Goal: Task Accomplishment & Management: Complete application form

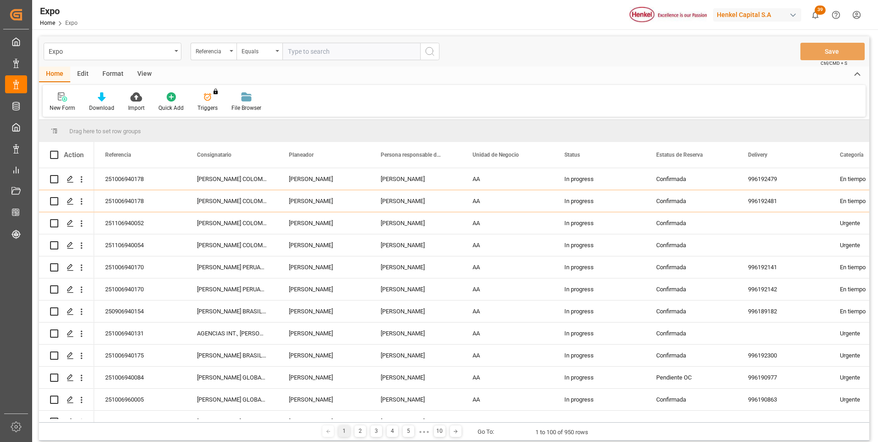
click at [321, 50] on input "text" at bounding box center [351, 51] width 138 height 17
drag, startPoint x: 328, startPoint y: 53, endPoint x: 389, endPoint y: 70, distance: 63.0
click at [389, 70] on div "Expo Referencia Equals 251106940054 Save Ctrl/CMD + S Home Edit Format View New…" at bounding box center [454, 238] width 830 height 404
type input "251106940054"
click at [431, 57] on button "search button" at bounding box center [429, 51] width 19 height 17
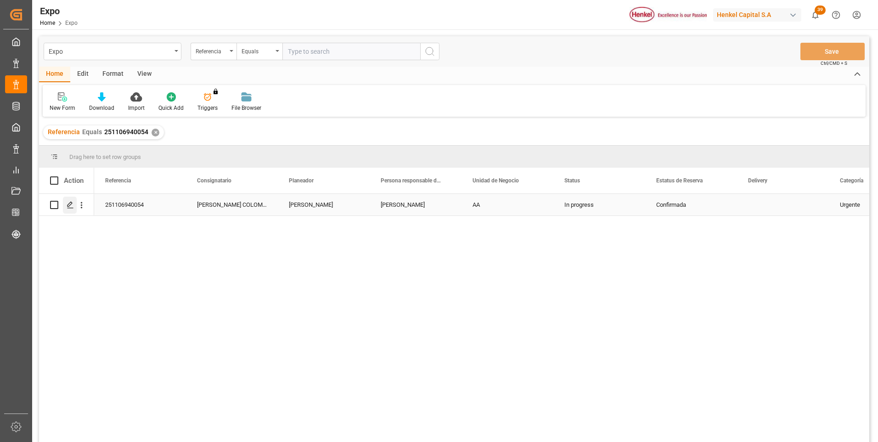
click at [68, 206] on polygon "Press SPACE to select this row." at bounding box center [70, 204] width 5 height 5
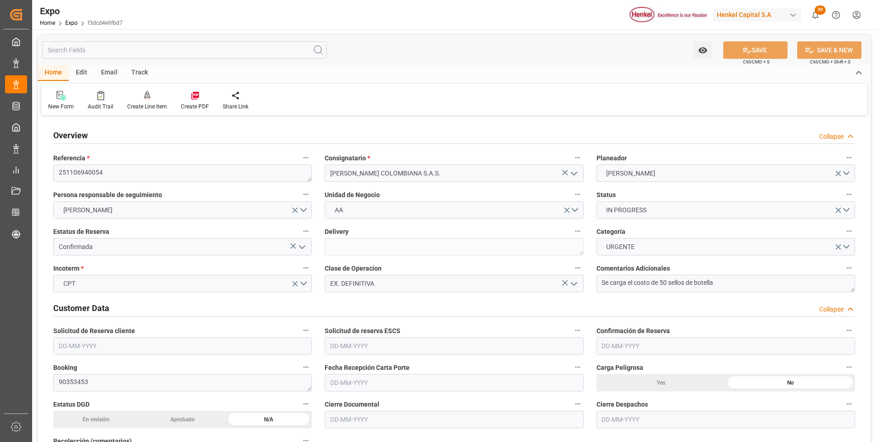
type input "[DATE]"
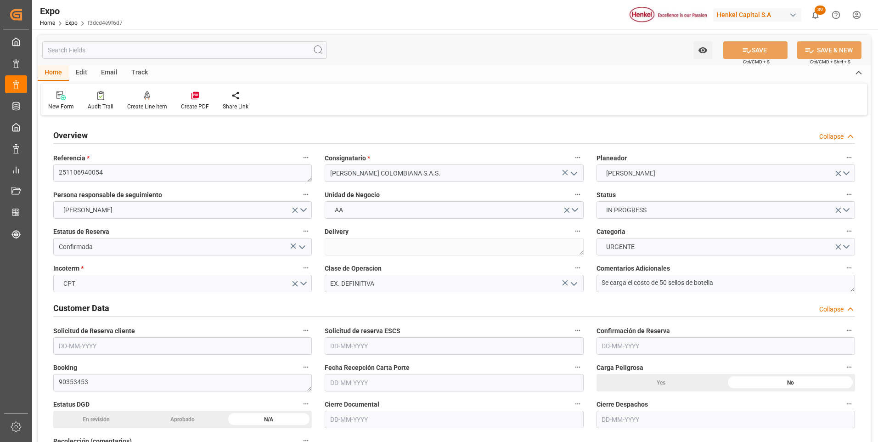
type input "[DATE]"
type input "[DATE] 00:00"
type input "[DATE]"
type input "[DATE] 00:00"
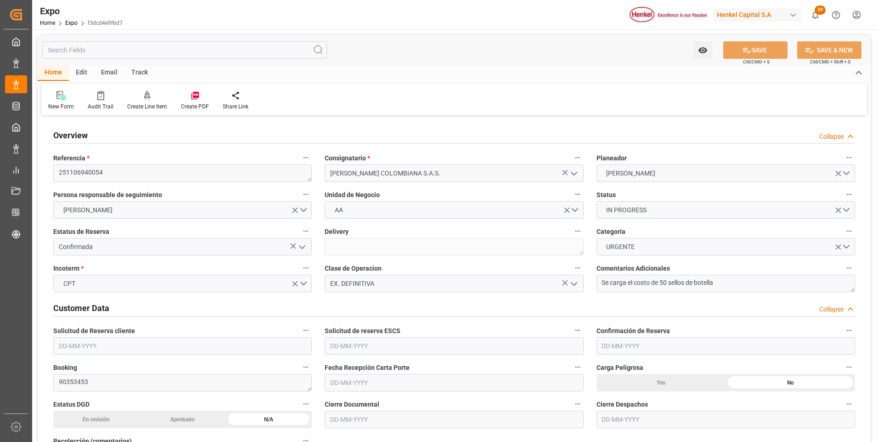
type input "[DATE] 02:00"
type input "[DATE] 00:00"
type input "[DATE] 20:00"
type input "[DATE] 00:00"
type input "[DATE] 12:30"
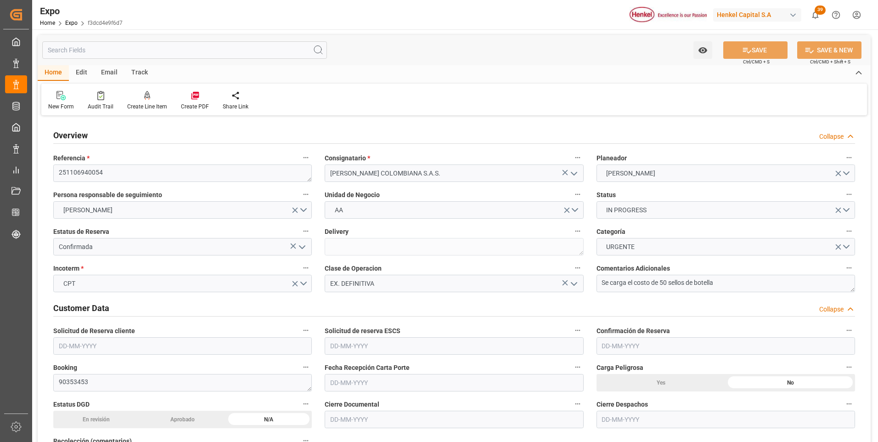
type input "[DATE] 02:00"
type input "[DATE] 20:00"
type input "[DATE] 07:02"
click at [149, 95] on div at bounding box center [147, 95] width 40 height 10
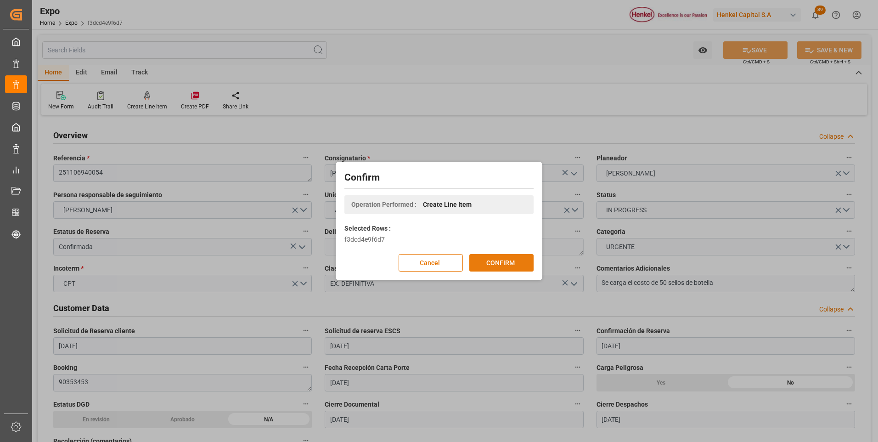
click at [501, 265] on button "CONFIRM" at bounding box center [501, 262] width 64 height 17
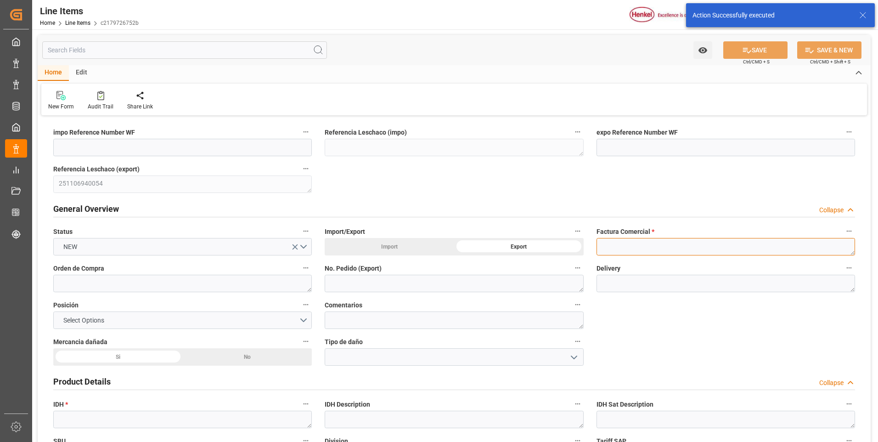
click at [609, 242] on textarea at bounding box center [726, 246] width 259 height 17
paste textarea "9912125376"
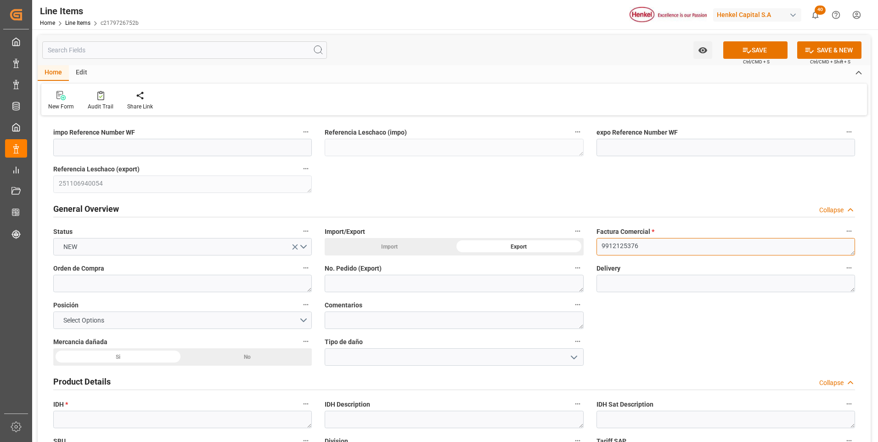
type textarea "9912125376"
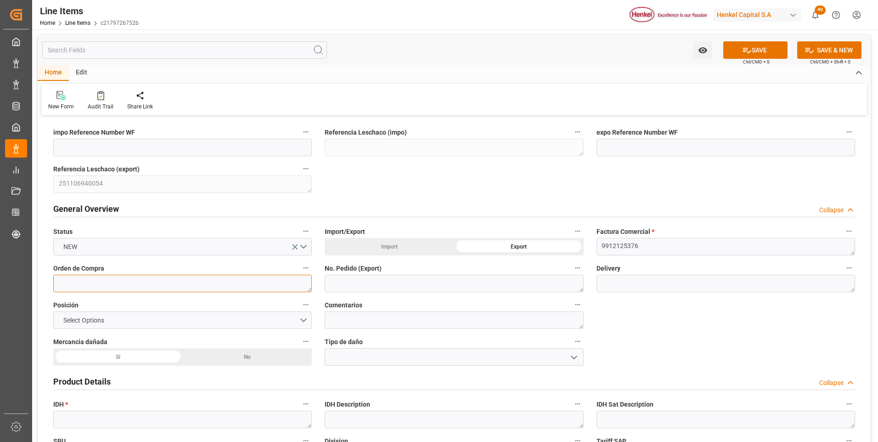
click at [187, 285] on textarea at bounding box center [182, 283] width 259 height 17
paste textarea "4578339713"
type textarea "4578339713"
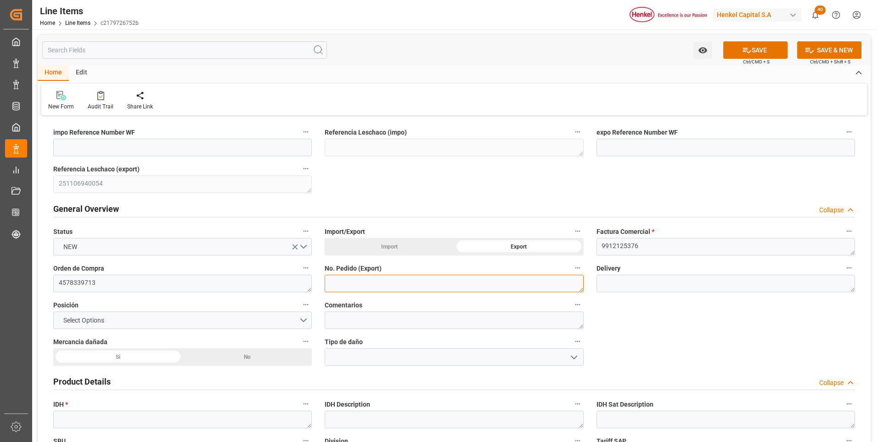
click at [337, 281] on textarea at bounding box center [454, 283] width 259 height 17
paste textarea "4578339713"
type textarea "4578339713"
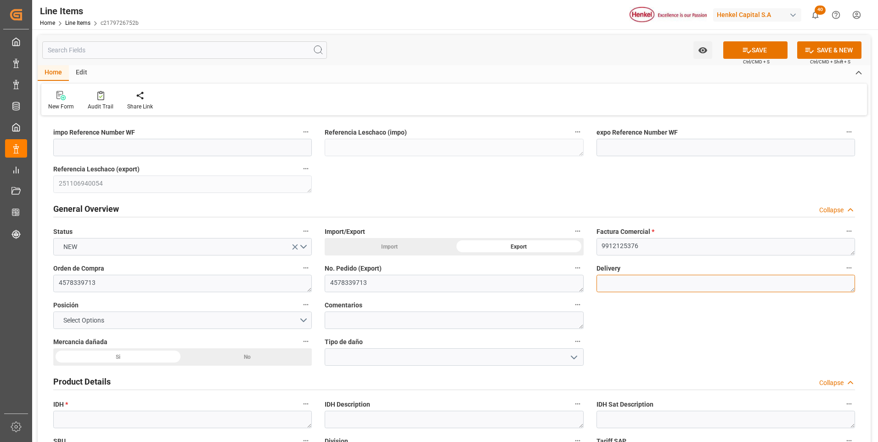
click at [700, 288] on textarea at bounding box center [726, 283] width 259 height 17
paste textarea "996193032"
type textarea "996193032"
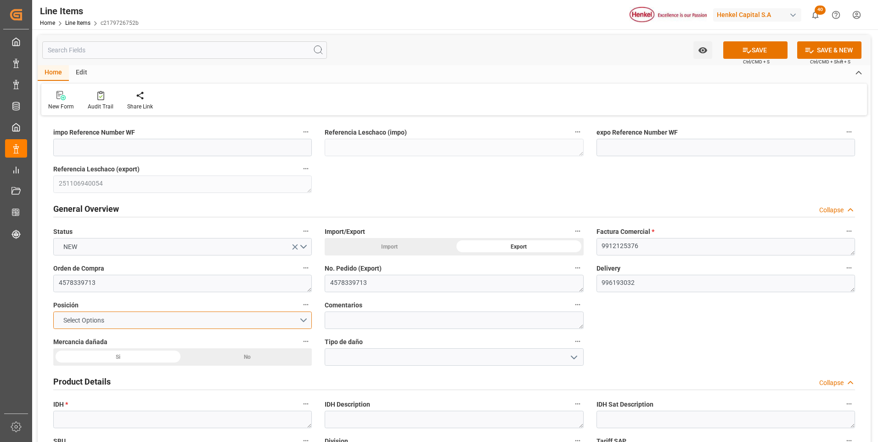
click at [301, 319] on button "Select Options" at bounding box center [182, 319] width 259 height 17
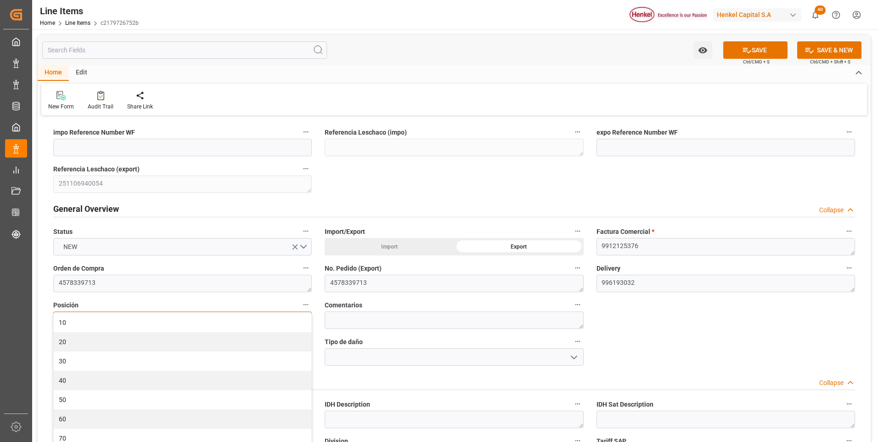
click at [301, 319] on div "10" at bounding box center [183, 322] width 258 height 19
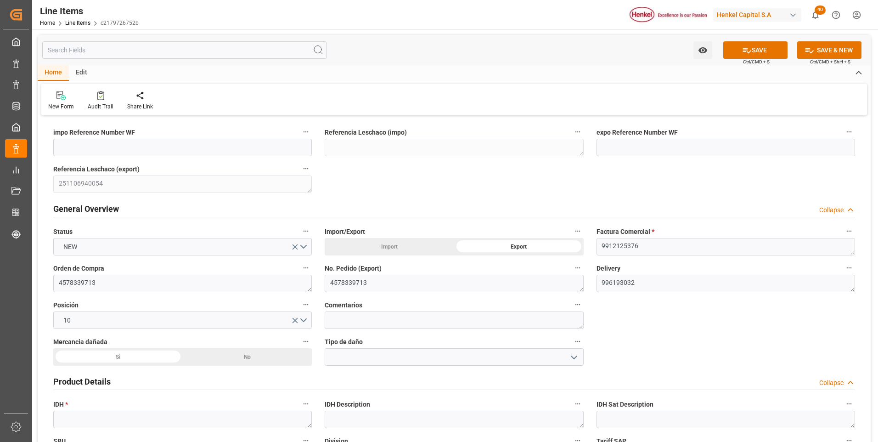
click at [245, 358] on div "No" at bounding box center [248, 356] width 130 height 17
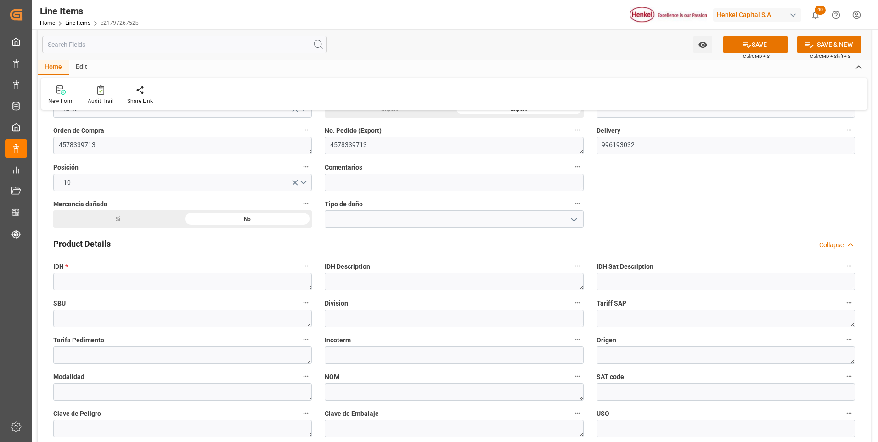
scroll to position [230, 0]
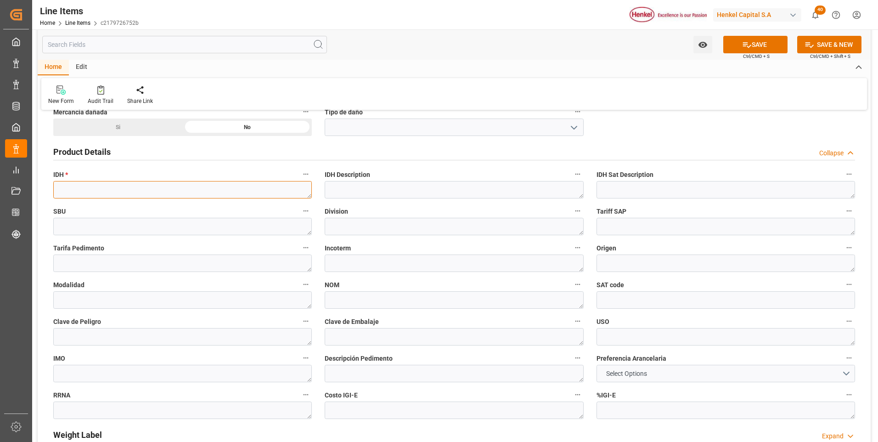
click at [114, 196] on textarea at bounding box center [182, 189] width 259 height 17
paste textarea "2731602"
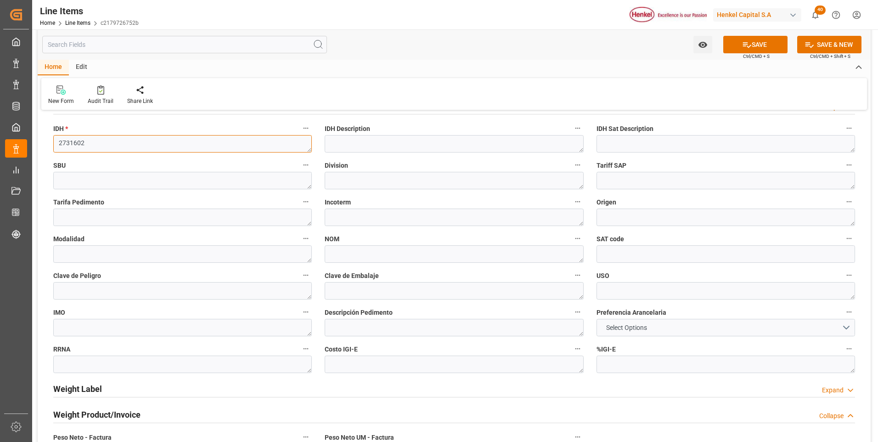
scroll to position [321, 0]
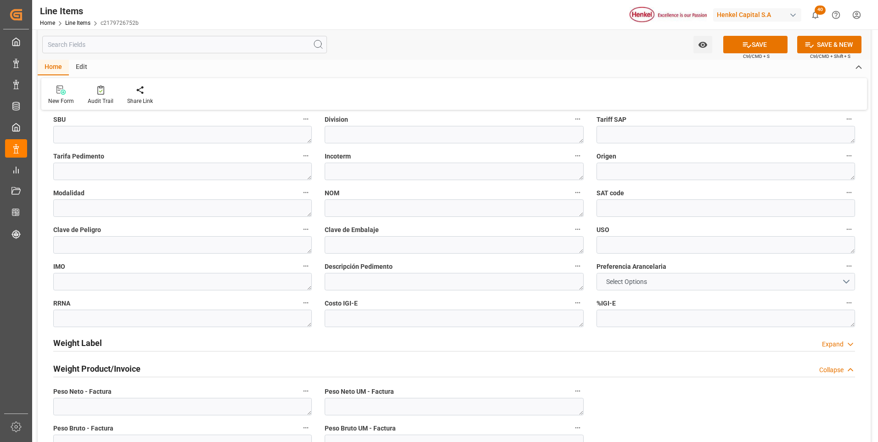
type textarea "2731602"
click at [620, 287] on button "Select Options" at bounding box center [726, 281] width 259 height 17
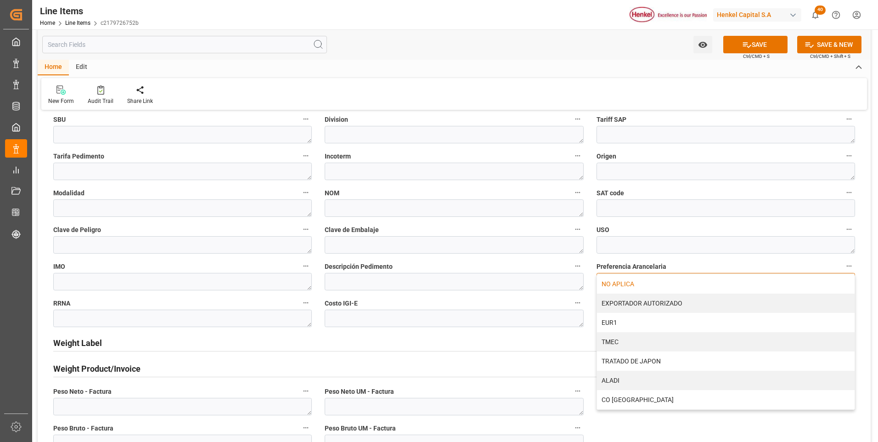
click at [620, 283] on div "NO APLICA" at bounding box center [726, 283] width 258 height 19
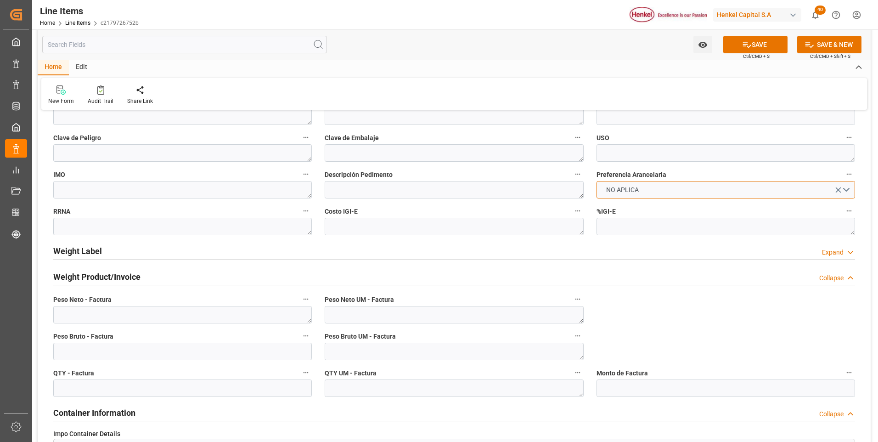
scroll to position [459, 0]
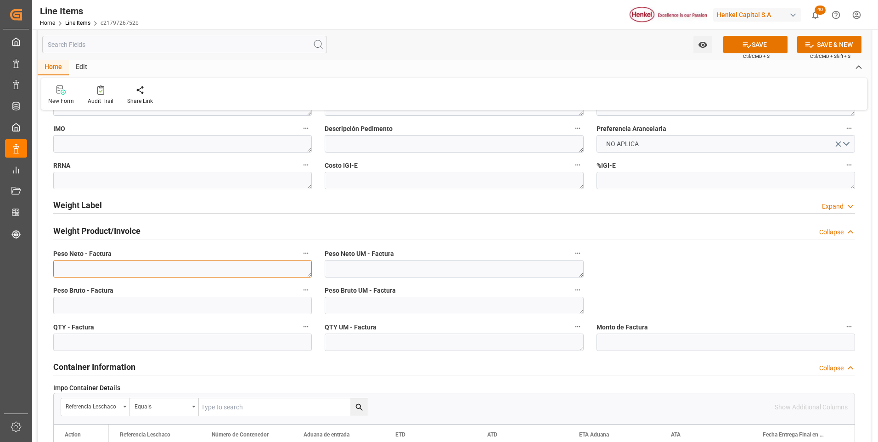
click at [198, 269] on textarea at bounding box center [182, 268] width 259 height 17
paste textarea "875,000"
type textarea "875,000"
click at [193, 305] on input "text" at bounding box center [182, 305] width 259 height 17
type input "916.295"
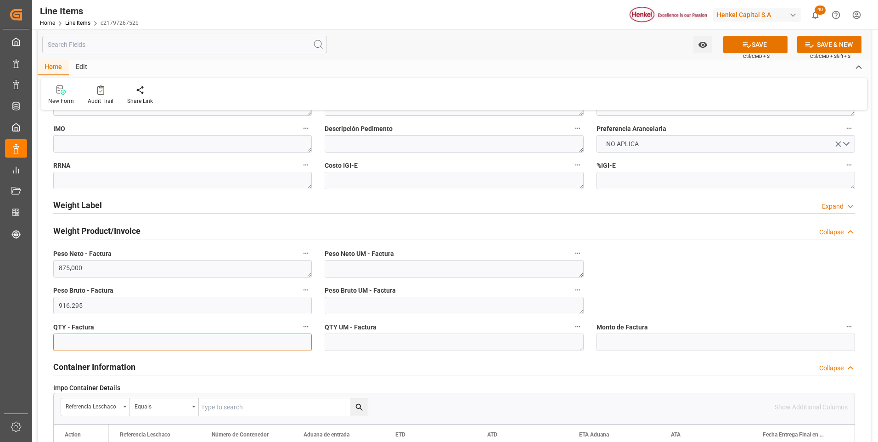
click at [208, 343] on input "text" at bounding box center [182, 341] width 259 height 17
type input "875"
click at [355, 269] on textarea at bounding box center [454, 268] width 259 height 17
type textarea "KG"
click at [349, 307] on textarea at bounding box center [454, 305] width 259 height 17
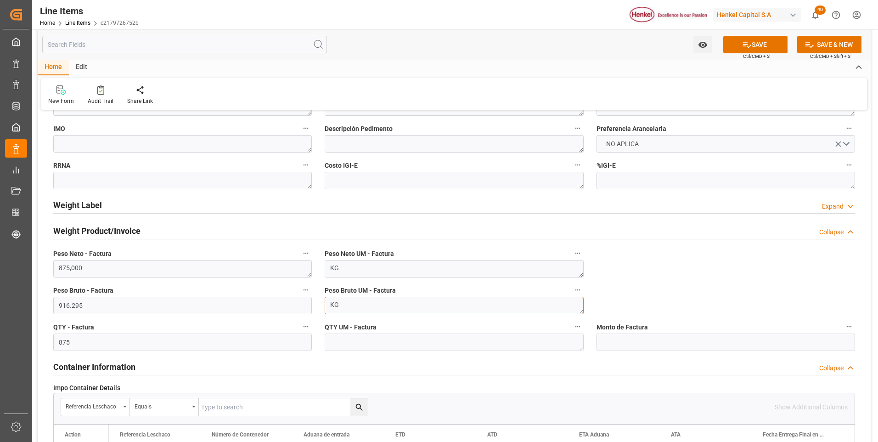
type textarea "KG"
click at [350, 338] on textarea at bounding box center [454, 341] width 259 height 17
type textarea "KG"
click at [749, 50] on button "SAVE" at bounding box center [755, 44] width 64 height 17
type textarea "TECHNOMELT PS 2050 NA DR-F175KG"
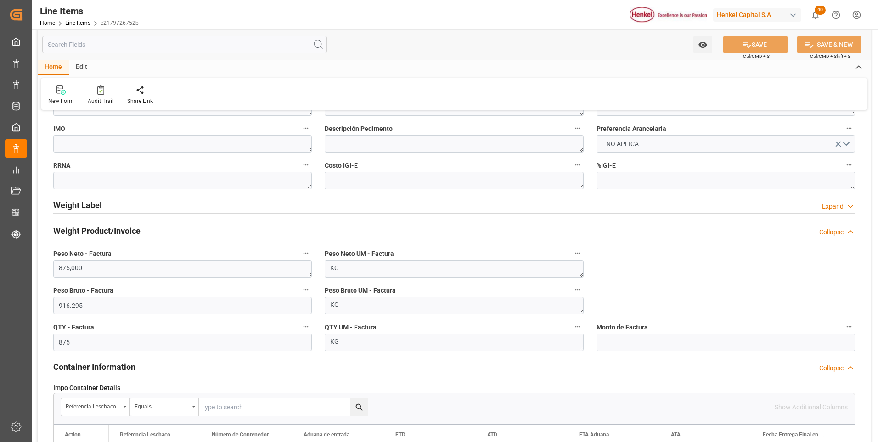
type textarea "APP"
type textarea "3506919902"
type input "31201600"
type textarea "1G"
click at [603, 340] on input "text" at bounding box center [726, 341] width 259 height 17
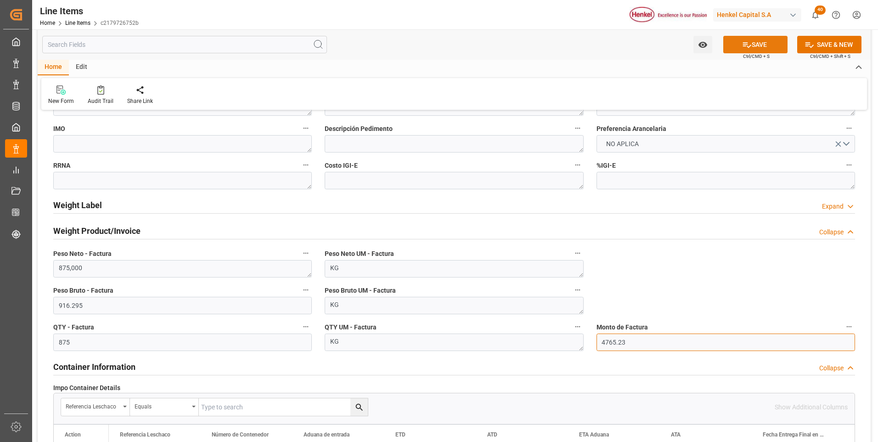
type input "4765.23"
click at [767, 48] on button "SAVE" at bounding box center [755, 44] width 64 height 17
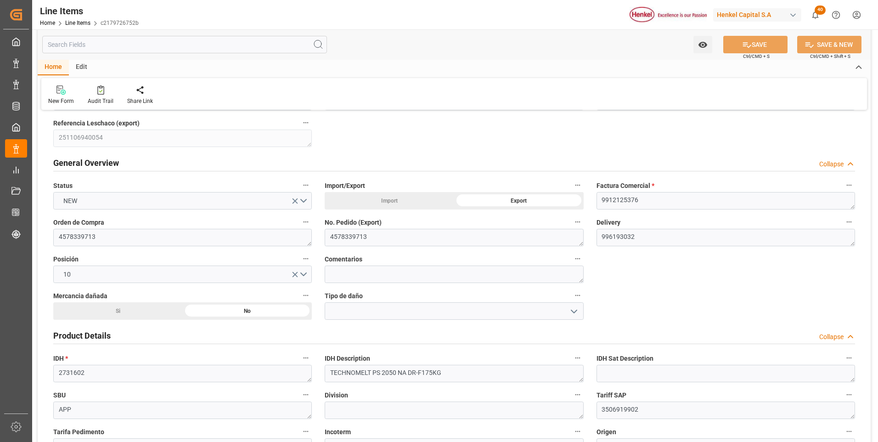
scroll to position [0, 0]
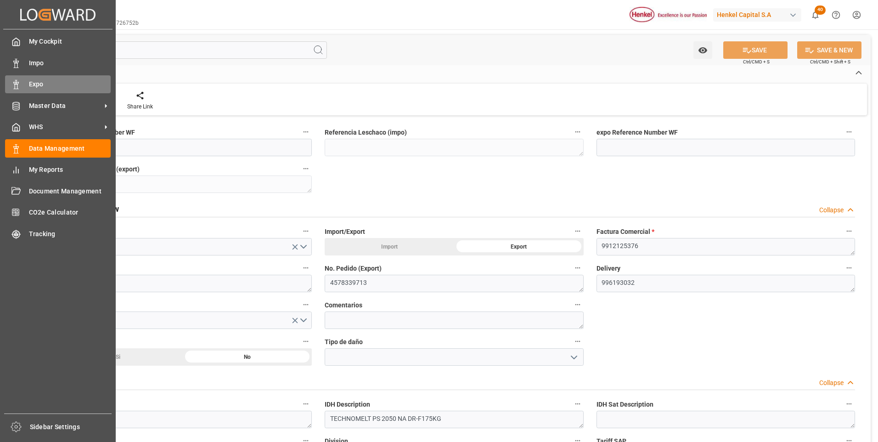
click at [23, 85] on div "Expo Expo" at bounding box center [58, 84] width 106 height 18
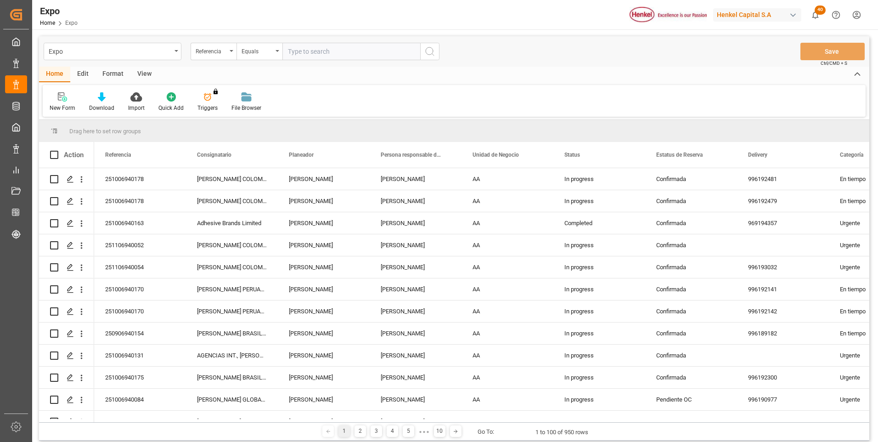
paste input "251106940054"
type input "251106940054"
click at [427, 54] on icon "search button" at bounding box center [429, 51] width 11 height 11
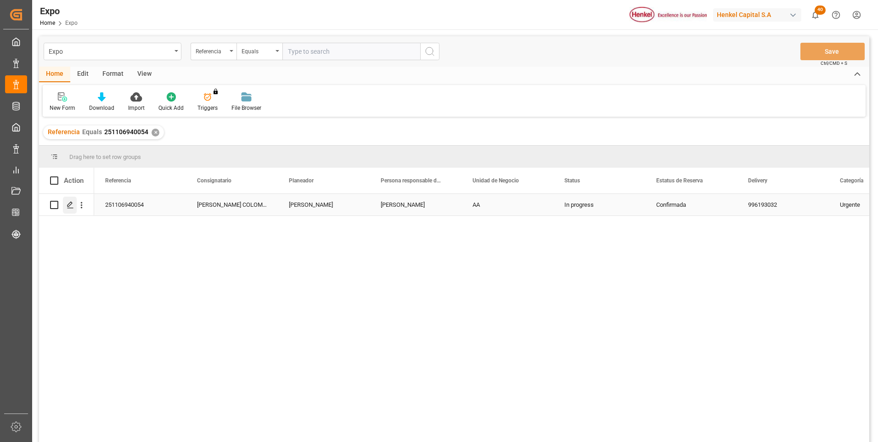
click at [71, 201] on icon "Press SPACE to select this row." at bounding box center [70, 204] width 7 height 7
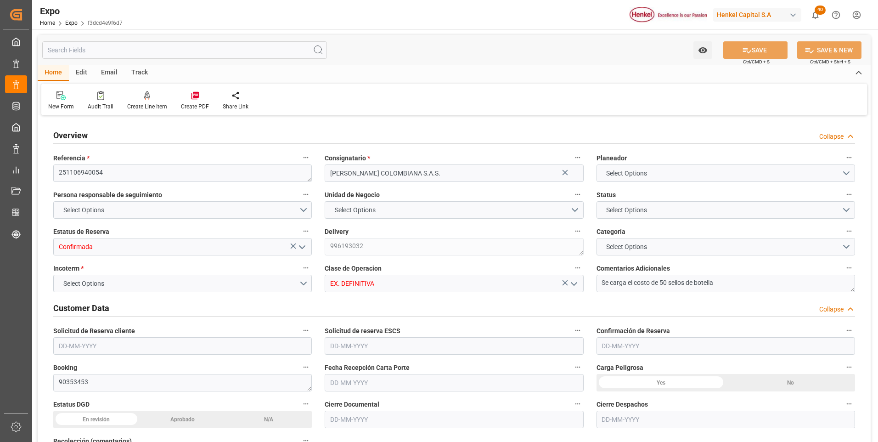
type input "9975648"
type input "MXZLO"
type input "COBUN"
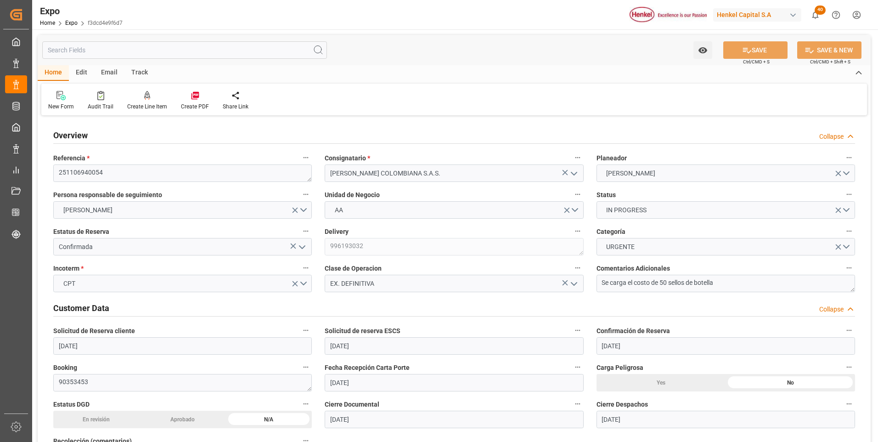
type input "[DATE]"
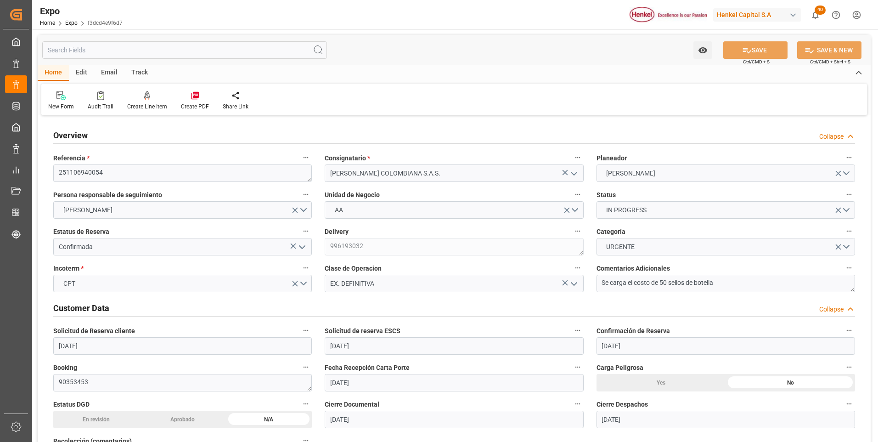
type input "[DATE]"
type input "[DATE] 00:00"
type input "[DATE]"
type input "[DATE] 00:00"
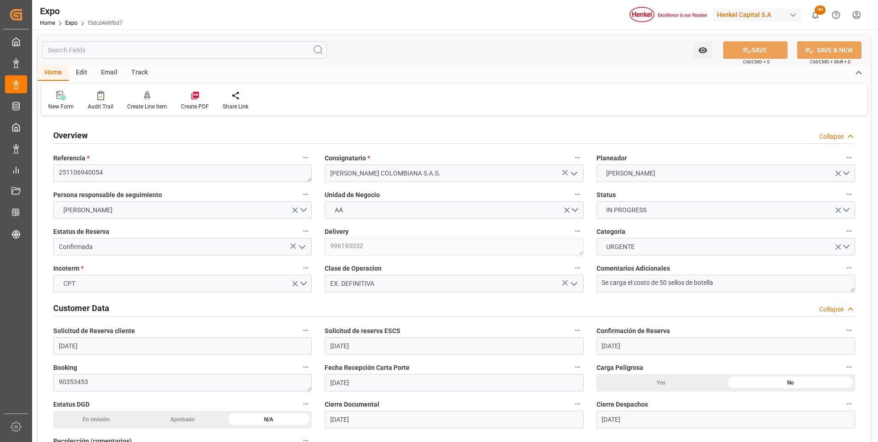
type input "[DATE] 02:00"
type input "[DATE] 00:00"
type input "[DATE] 20:00"
type input "[DATE] 00:00"
type input "[DATE] 12:30"
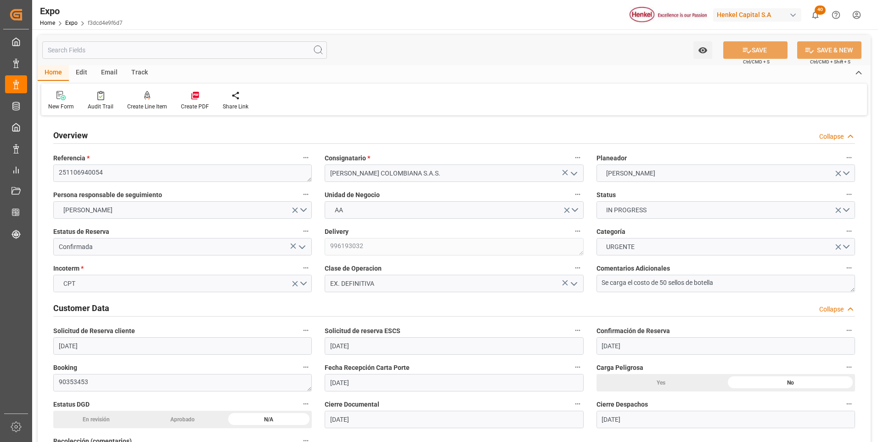
type input "[DATE] 02:00"
type input "[DATE] 20:00"
type input "[DATE] 07:02"
click at [139, 98] on div at bounding box center [147, 95] width 40 height 10
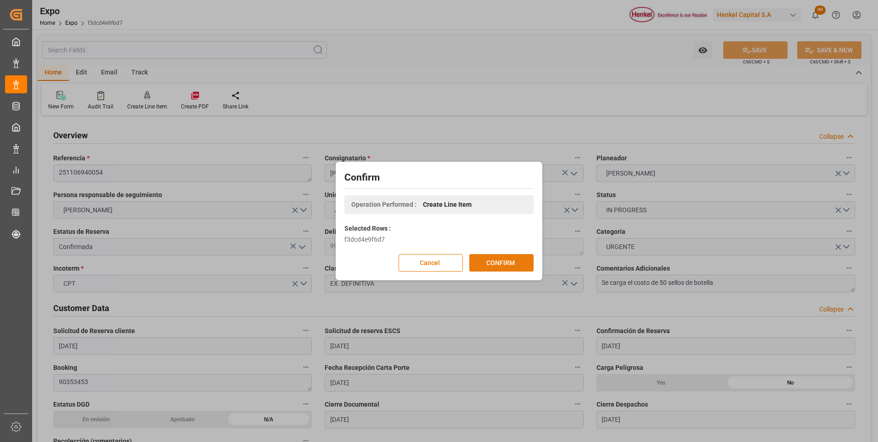
click at [490, 270] on button "CONFIRM" at bounding box center [501, 262] width 64 height 17
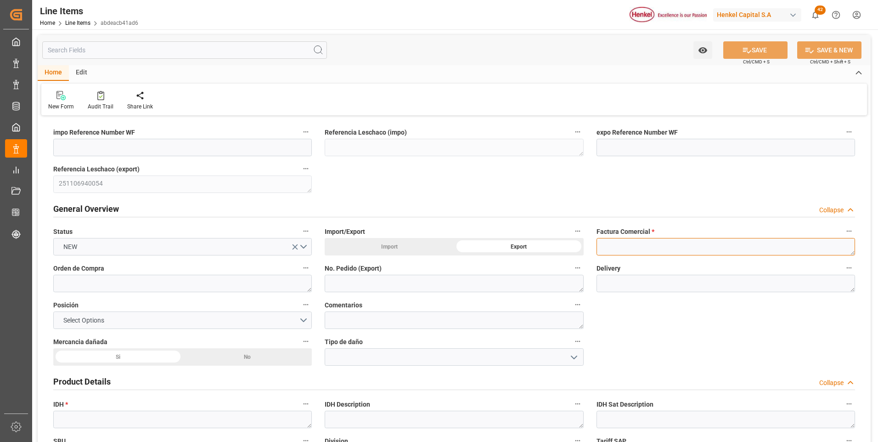
click at [636, 248] on textarea at bounding box center [726, 246] width 259 height 17
paste textarea "9912125377"
type textarea "9912125377"
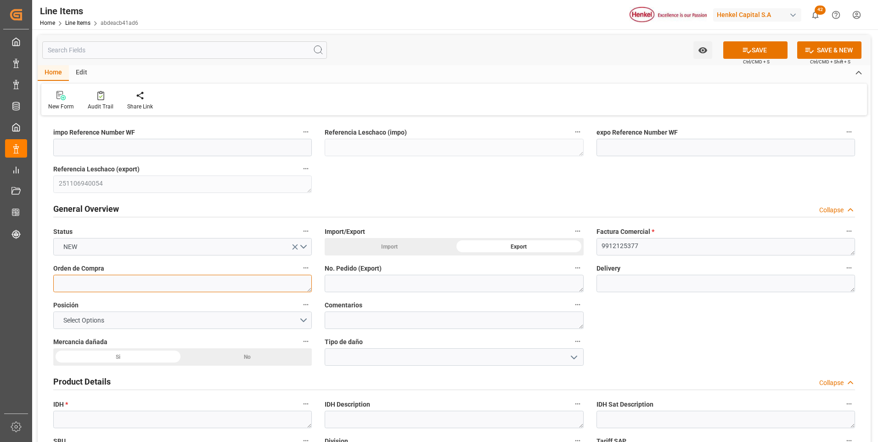
click at [202, 285] on textarea at bounding box center [182, 283] width 259 height 17
paste textarea "4578469445"
type textarea "4578469445"
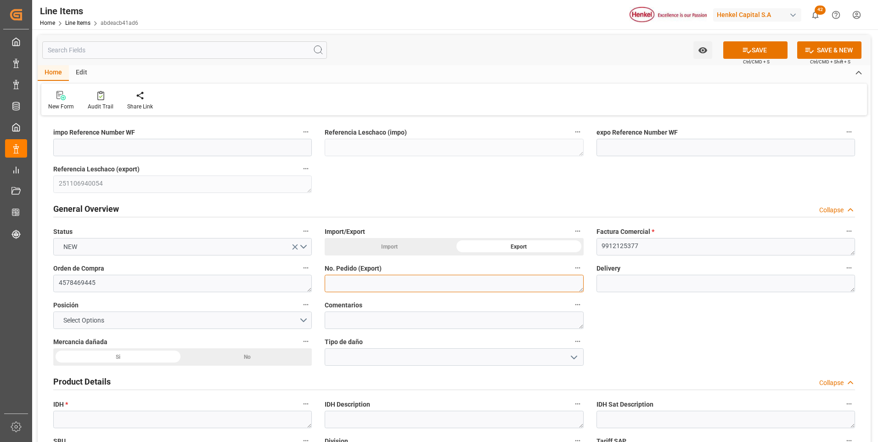
click at [411, 286] on textarea at bounding box center [454, 283] width 259 height 17
paste textarea "4578469445"
type textarea "4578469445"
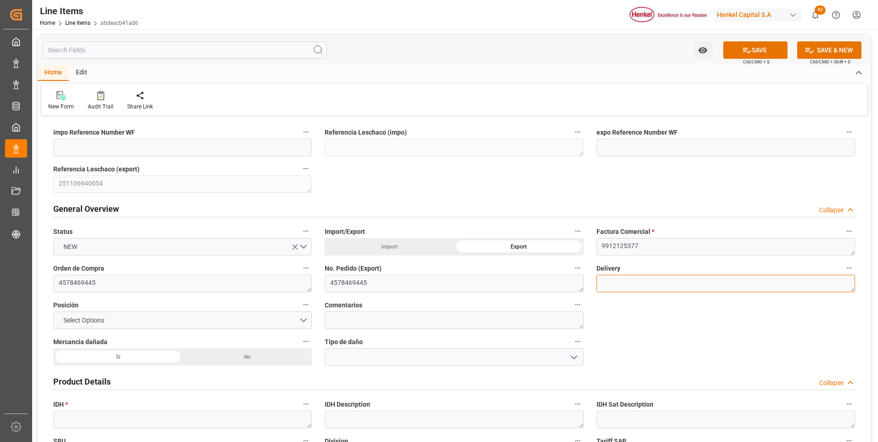
click at [620, 286] on textarea at bounding box center [726, 283] width 259 height 17
paste textarea "996193033"
type textarea "996193033"
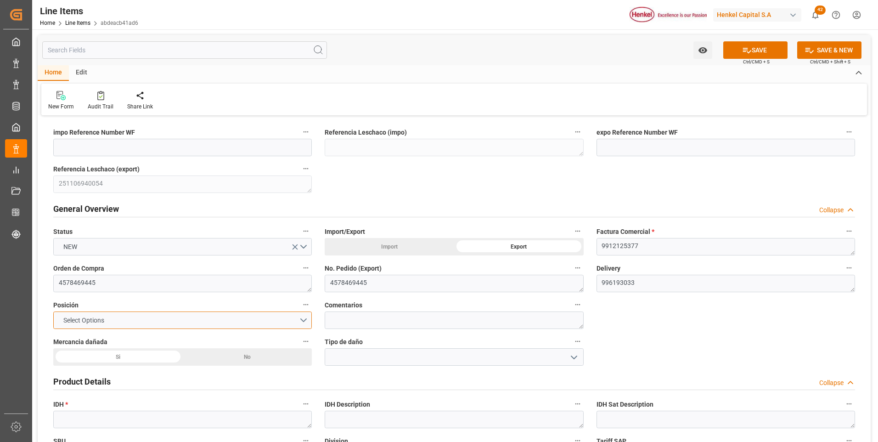
click at [302, 320] on button "Select Options" at bounding box center [182, 319] width 259 height 17
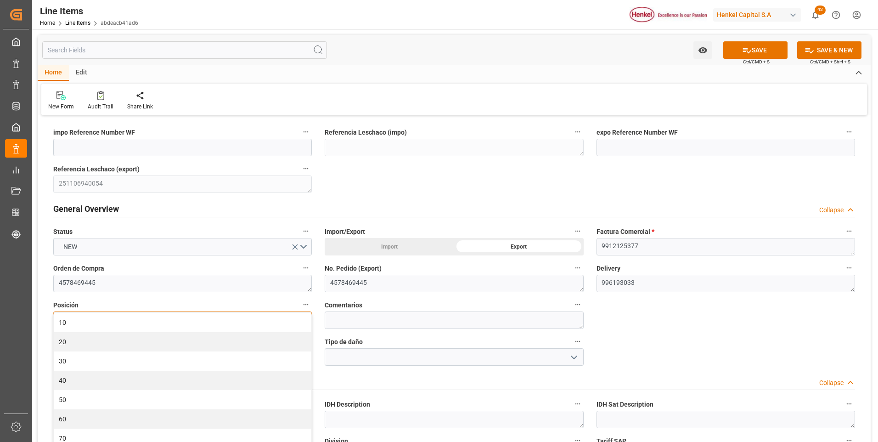
click at [302, 320] on div "10" at bounding box center [183, 322] width 258 height 19
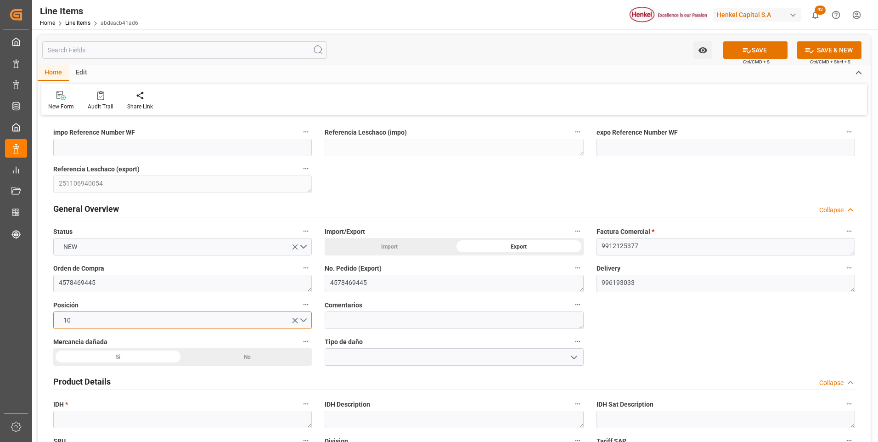
scroll to position [92, 0]
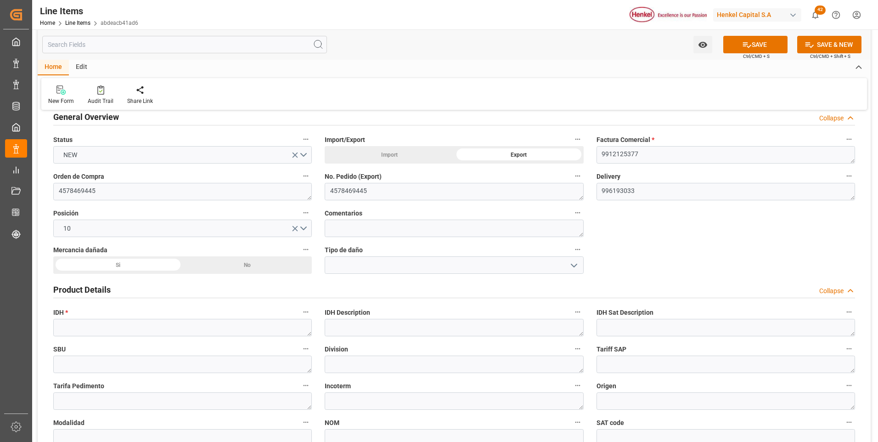
click at [261, 263] on div "No" at bounding box center [248, 264] width 130 height 17
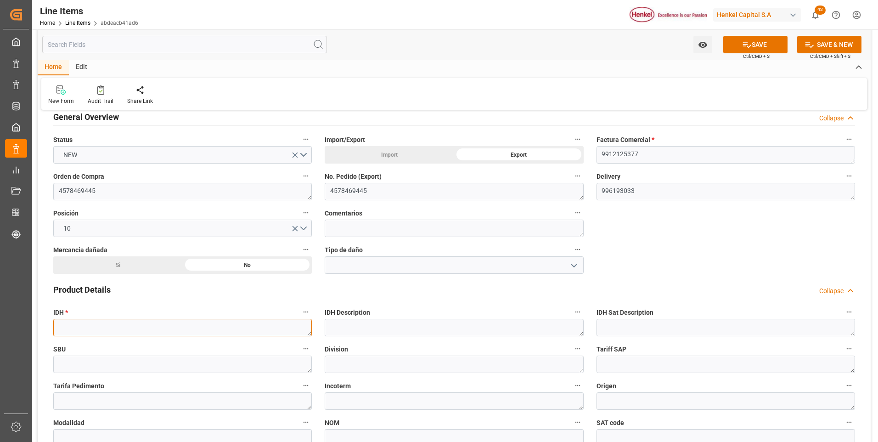
click at [139, 327] on textarea at bounding box center [182, 327] width 259 height 17
paste textarea "1323660"
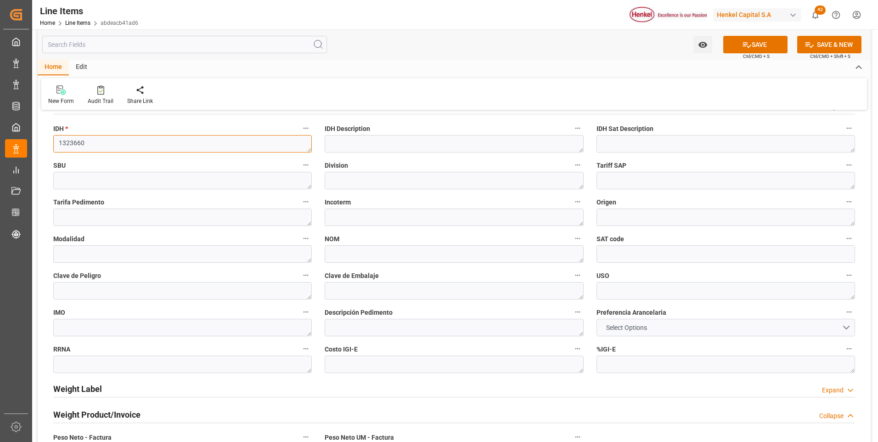
type textarea "1323660"
click at [663, 331] on button "Select Options" at bounding box center [726, 327] width 259 height 17
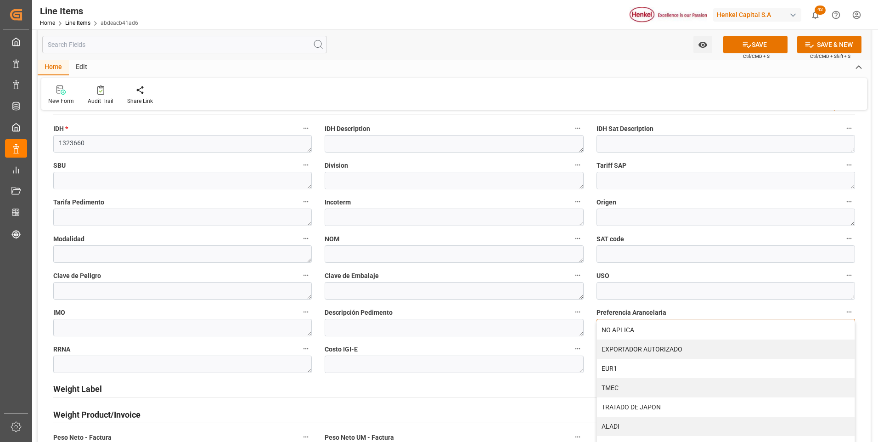
click at [663, 331] on div "NO APLICA" at bounding box center [726, 329] width 258 height 19
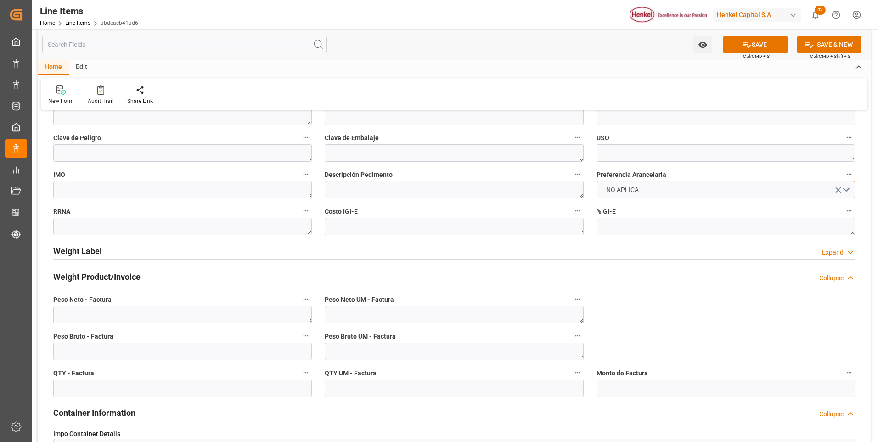
scroll to position [459, 0]
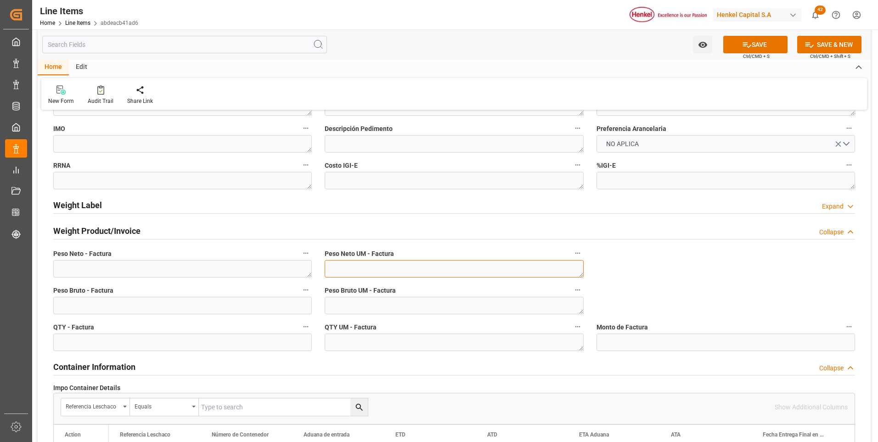
click at [501, 270] on textarea at bounding box center [454, 268] width 259 height 17
type textarea "KG"
click at [475, 302] on textarea at bounding box center [454, 305] width 259 height 17
type textarea "KG"
click at [457, 340] on textarea at bounding box center [454, 341] width 259 height 17
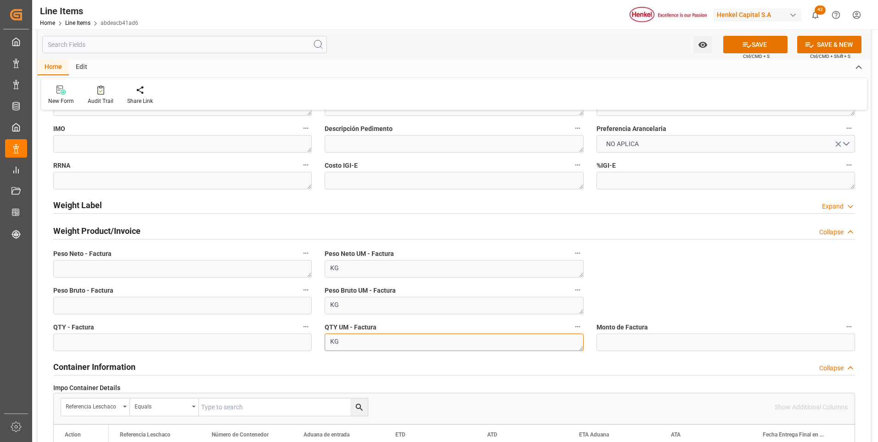
type textarea "KG"
click at [208, 275] on textarea at bounding box center [182, 268] width 259 height 17
paste textarea "10.260,000"
type textarea "10.260,000"
click at [220, 306] on input "text" at bounding box center [182, 305] width 259 height 17
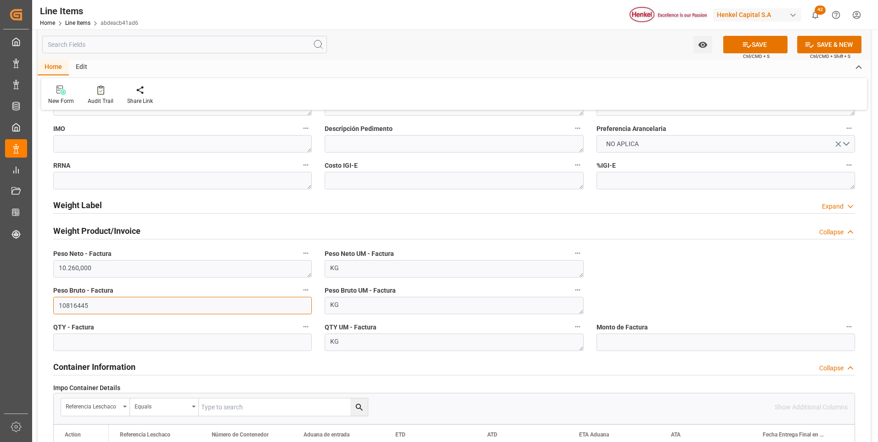
type input "10816445"
click at [229, 340] on input "text" at bounding box center [182, 341] width 259 height 17
type input "10260"
click at [77, 304] on input "10816445" at bounding box center [182, 305] width 259 height 17
type input "10816.445"
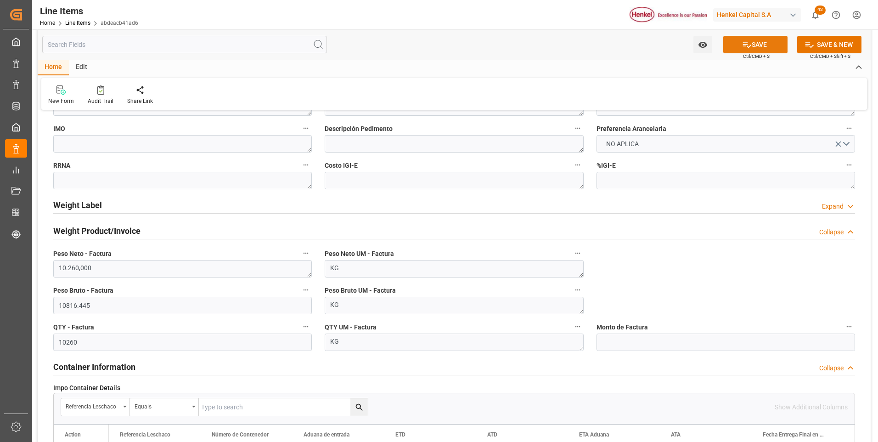
click at [742, 43] on icon at bounding box center [747, 45] width 10 height 10
type textarea "TECHNOMELT 2628 BX17KG"
type textarea "AI"
type input "31201600"
type textarea "4G"
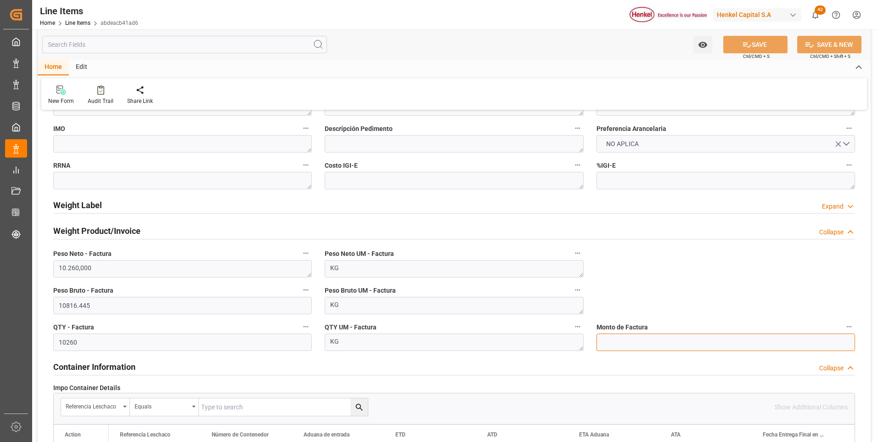
click at [666, 343] on input "text" at bounding box center [726, 341] width 259 height 17
type input "31278.87"
click at [747, 49] on icon at bounding box center [747, 45] width 10 height 10
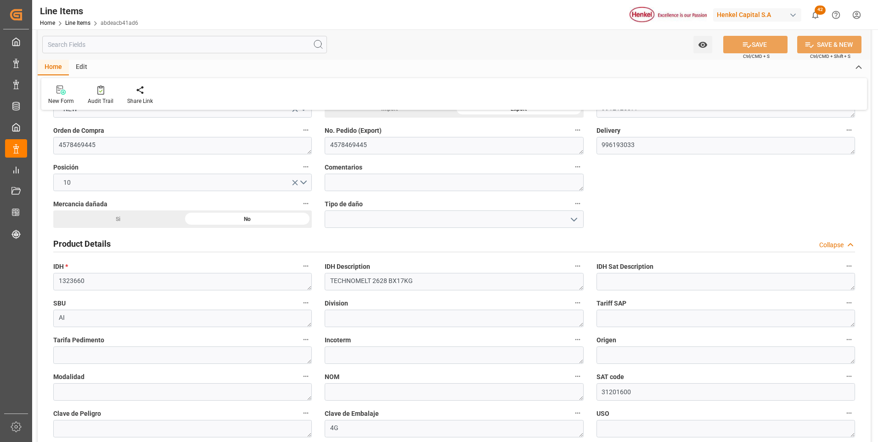
scroll to position [0, 0]
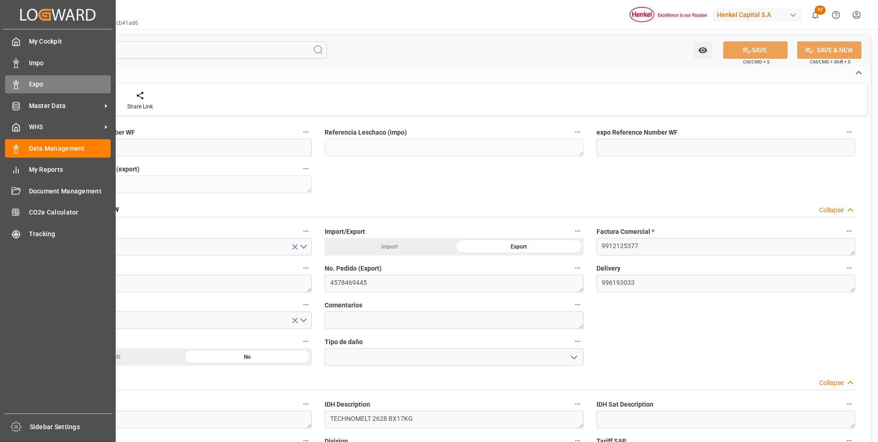
click at [10, 77] on div "Expo Expo" at bounding box center [58, 84] width 106 height 18
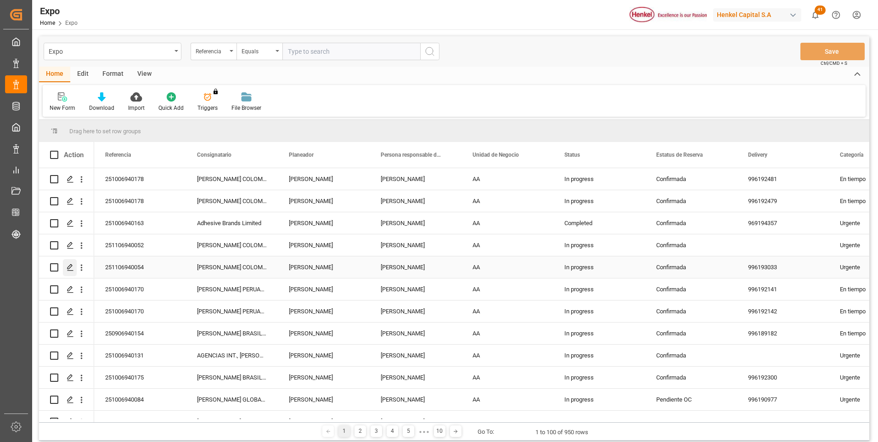
click at [67, 265] on icon "Press SPACE to select this row." at bounding box center [70, 267] width 7 height 7
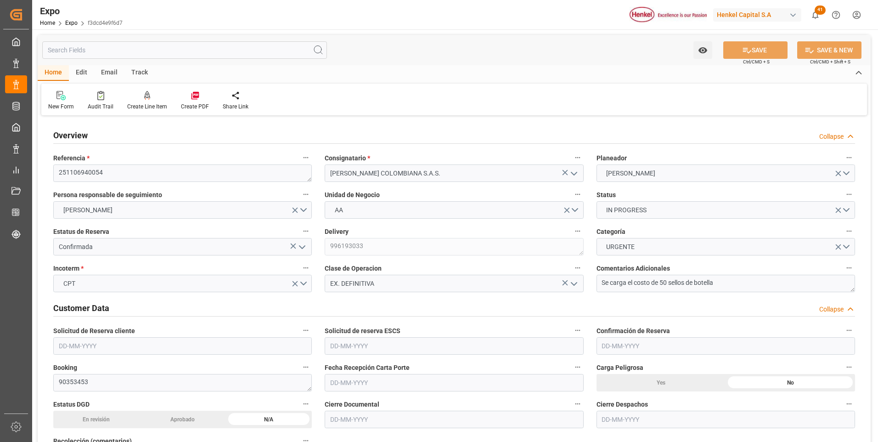
type input "9975648"
type input "MXZLO"
type input "COBUN"
type input "[DATE]"
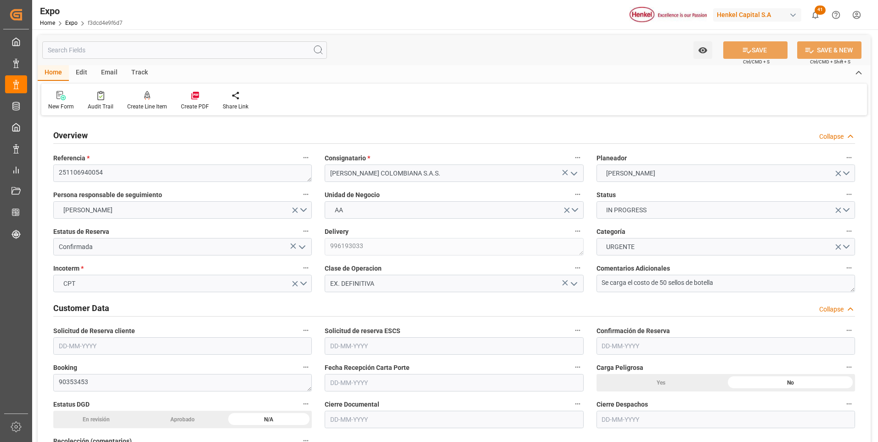
type input "[DATE]"
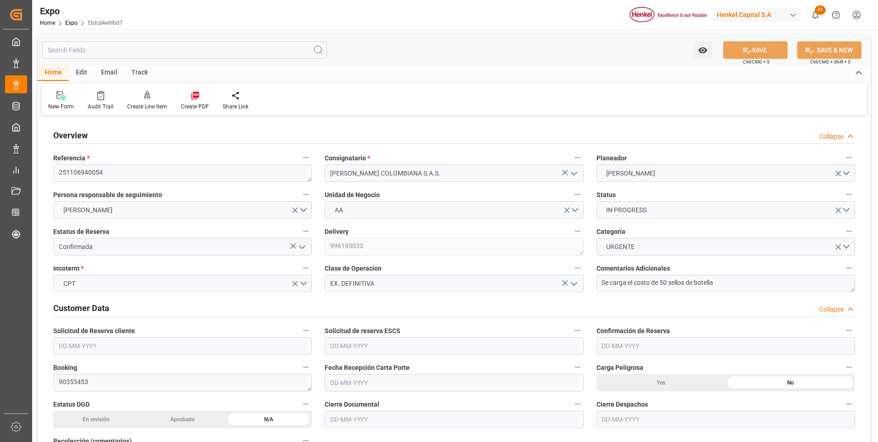
type input "[DATE]"
type input "[DATE] 00:00"
type input "[DATE]"
type input "[DATE] 00:00"
type input "[DATE] 02:00"
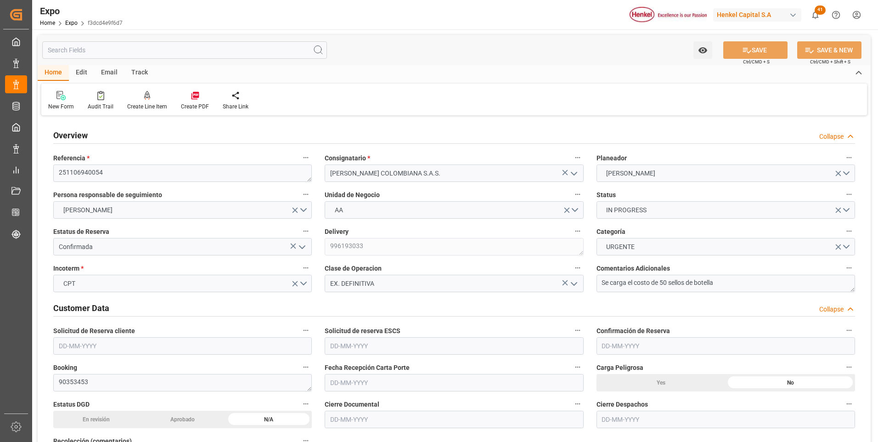
type input "[DATE] 00:00"
type input "[DATE] 20:00"
type input "[DATE] 00:00"
type input "[DATE] 12:30"
type input "[DATE] 02:00"
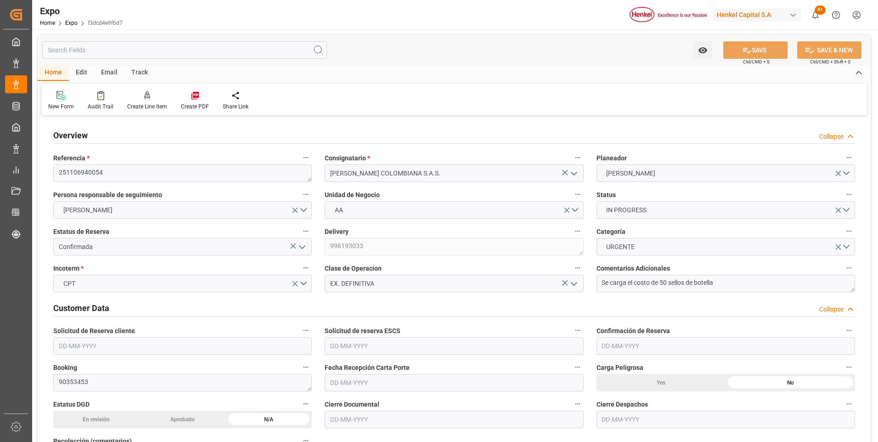
type input "[DATE] 20:00"
type input "[DATE] 07:02"
click at [140, 98] on div at bounding box center [147, 95] width 40 height 10
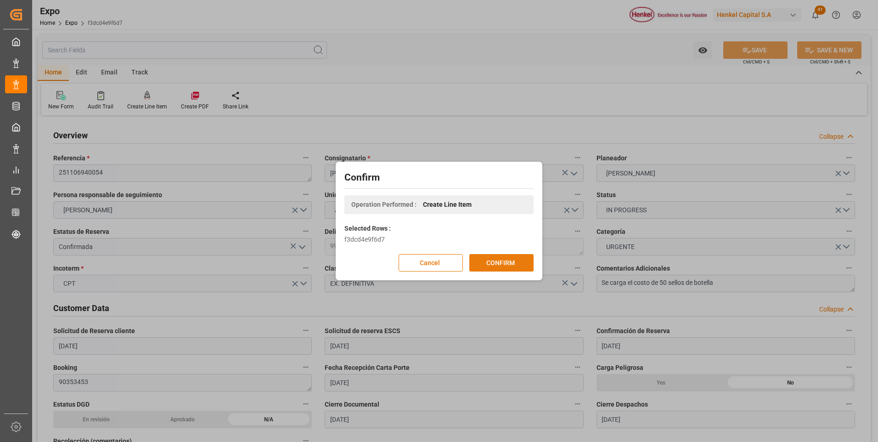
click at [509, 266] on button "CONFIRM" at bounding box center [501, 262] width 64 height 17
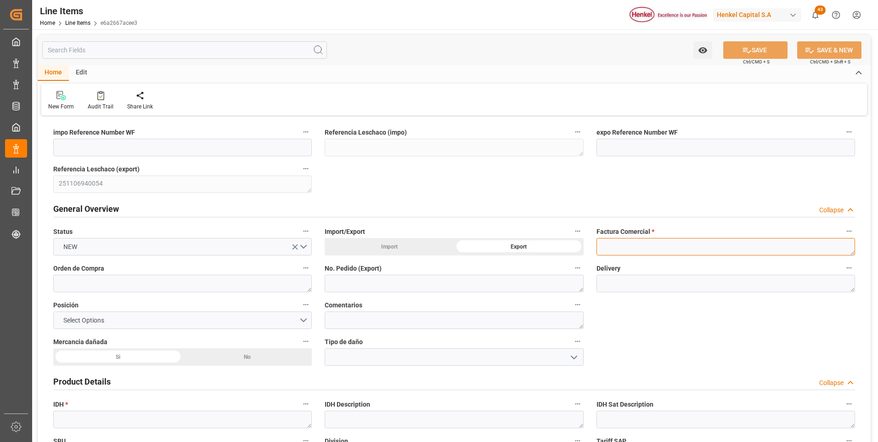
click at [611, 246] on textarea at bounding box center [726, 246] width 259 height 17
paste textarea "9912125378"
type textarea "9912125378"
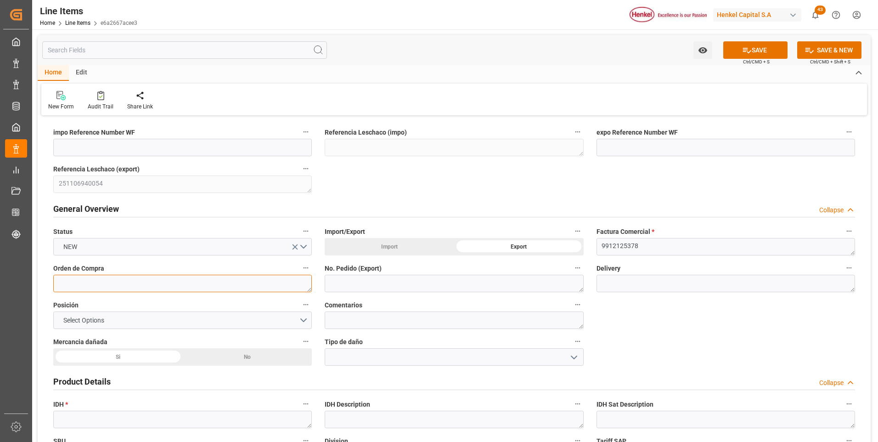
click at [161, 287] on textarea at bounding box center [182, 283] width 259 height 17
paste textarea "4578469446"
type textarea "4578469446"
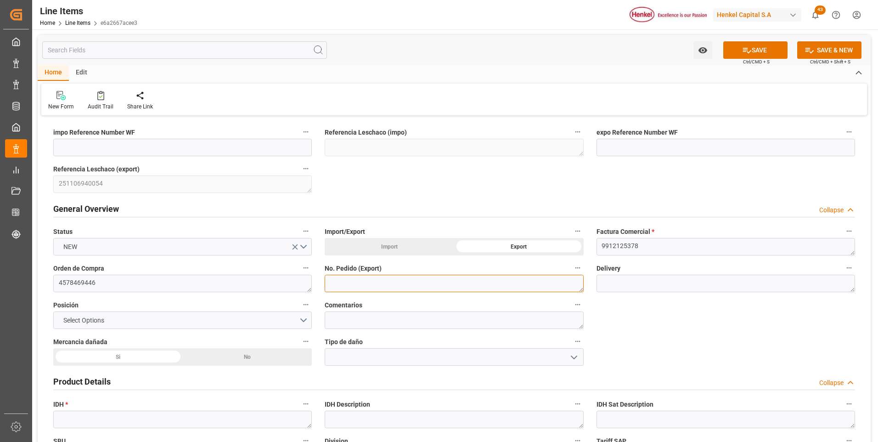
click at [336, 285] on textarea at bounding box center [454, 283] width 259 height 17
paste textarea "4578469446"
type textarea "4578469446"
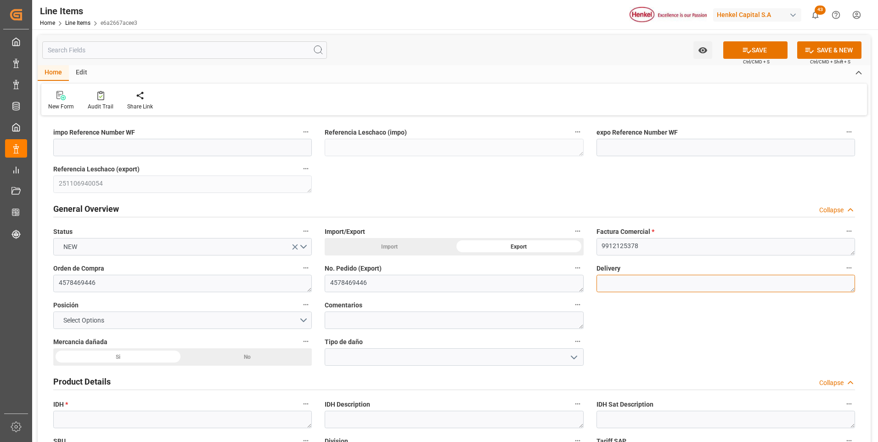
click at [620, 277] on textarea at bounding box center [726, 283] width 259 height 17
paste textarea "996193034"
type textarea "996193034"
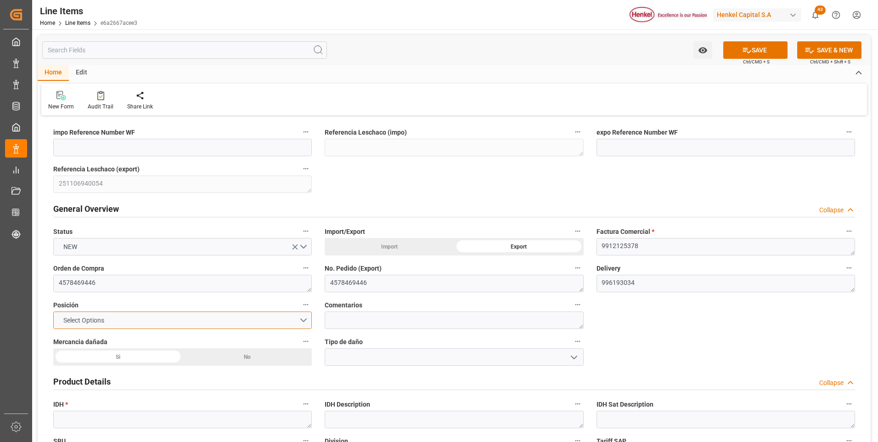
click at [301, 321] on button "Select Options" at bounding box center [182, 319] width 259 height 17
click at [241, 357] on div "No" at bounding box center [248, 356] width 130 height 17
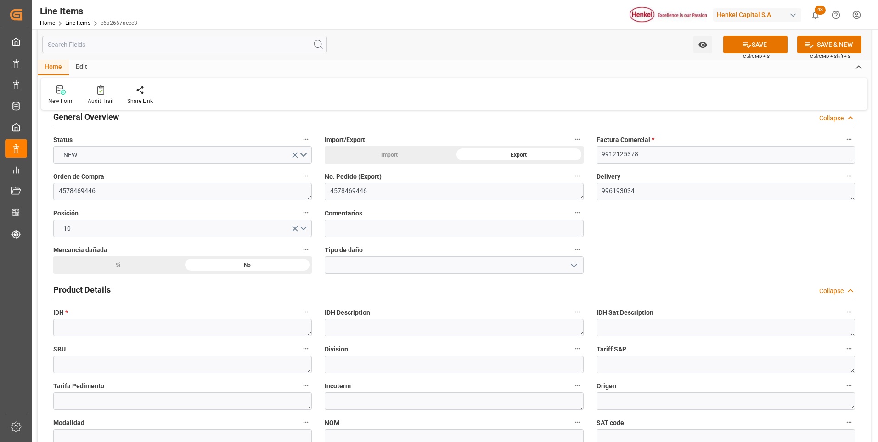
scroll to position [138, 0]
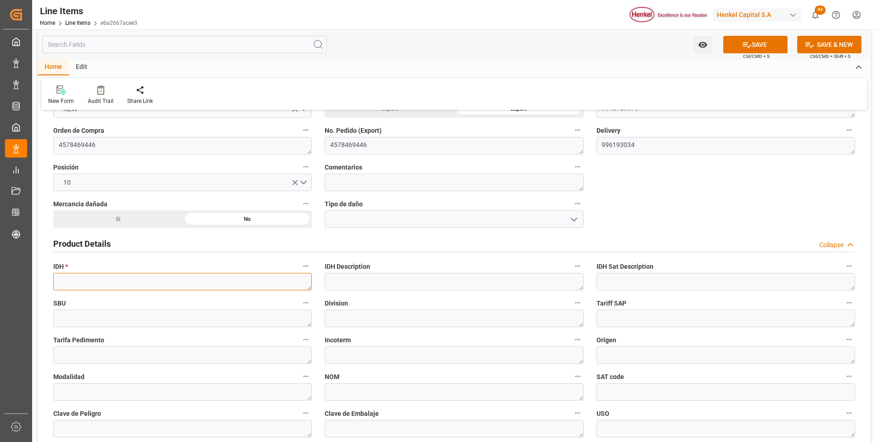
click at [128, 284] on textarea at bounding box center [182, 281] width 259 height 17
paste textarea "1323660"
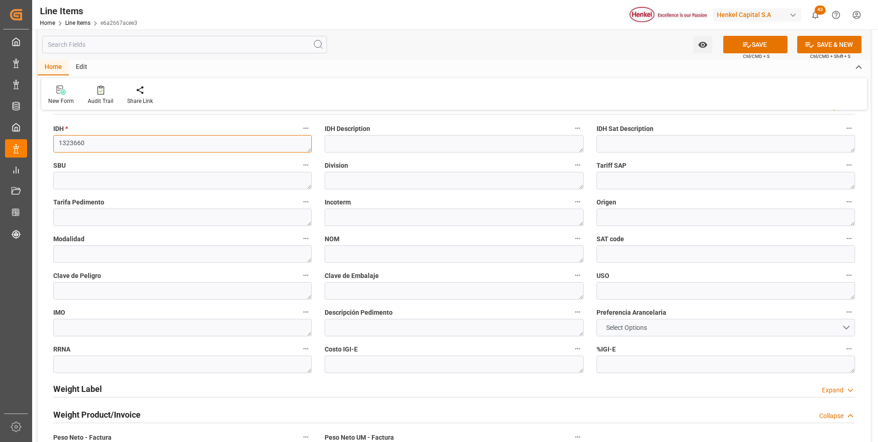
type textarea "1323660"
click at [648, 327] on span "Select Options" at bounding box center [627, 328] width 50 height 10
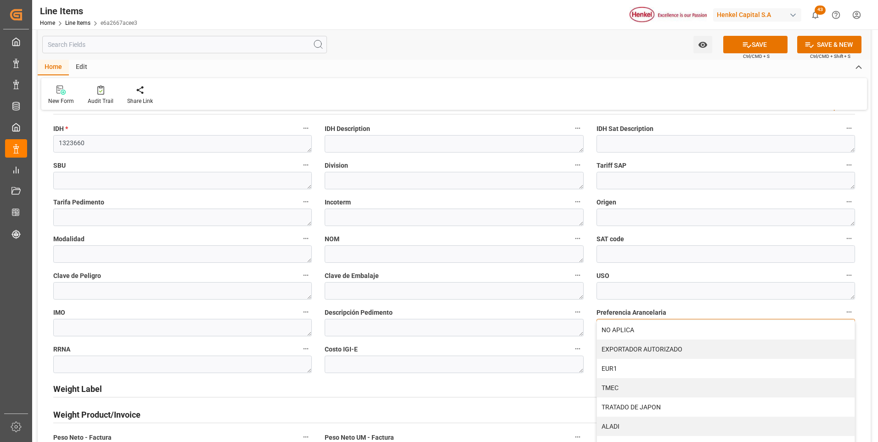
click at [649, 327] on div "NO APLICA" at bounding box center [726, 329] width 258 height 19
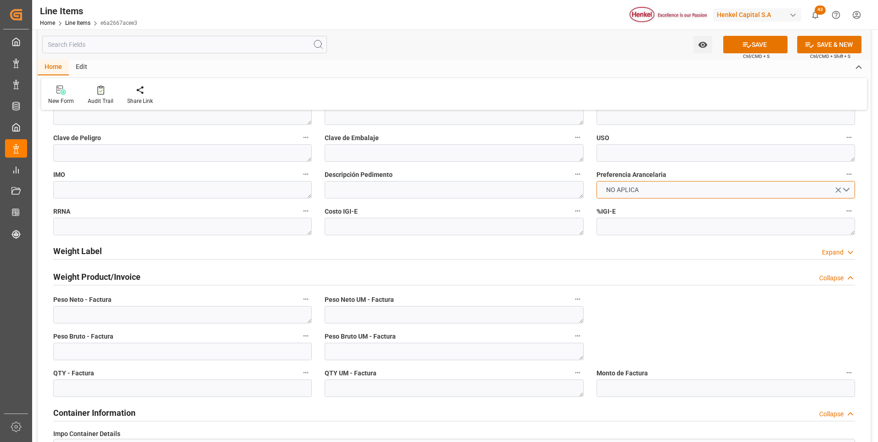
scroll to position [505, 0]
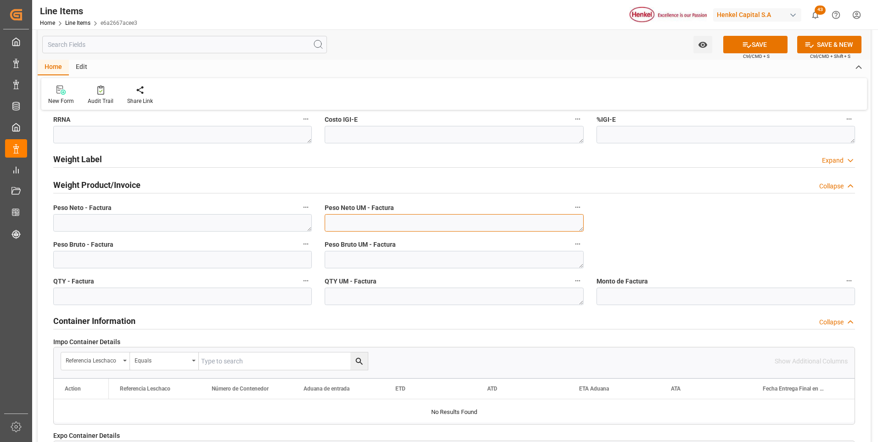
click at [529, 227] on textarea at bounding box center [454, 222] width 259 height 17
type textarea "KG"
click at [496, 259] on textarea at bounding box center [454, 259] width 259 height 17
type textarea "KG"
click at [478, 293] on textarea at bounding box center [454, 295] width 259 height 17
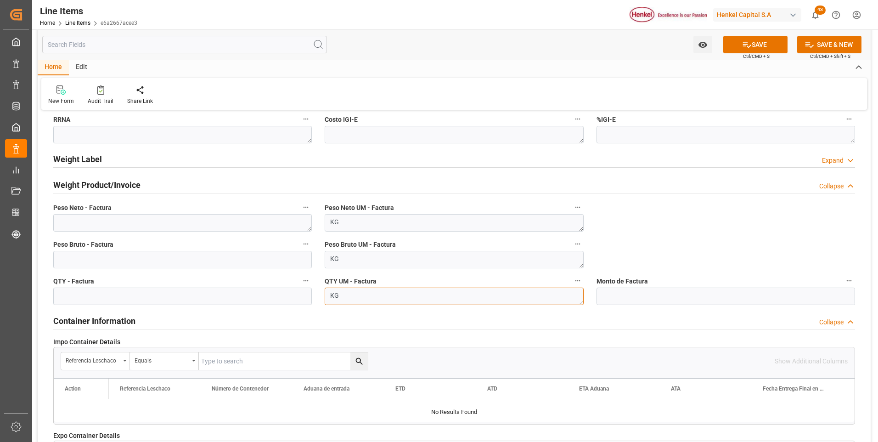
type textarea "KG"
click at [152, 233] on div "Peso Neto - Factura" at bounding box center [182, 216] width 271 height 37
click at [152, 229] on textarea at bounding box center [182, 222] width 259 height 17
paste textarea "5.130,000"
type textarea "5.130,000"
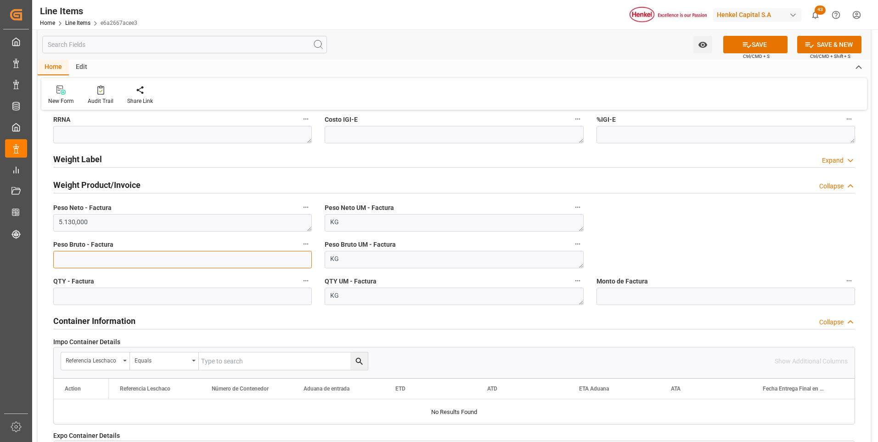
click at [138, 259] on input "text" at bounding box center [182, 259] width 259 height 17
type input "5408.224"
click at [129, 293] on input "text" at bounding box center [182, 295] width 259 height 17
type input "5130"
drag, startPoint x: 620, startPoint y: 294, endPoint x: 622, endPoint y: 301, distance: 6.7
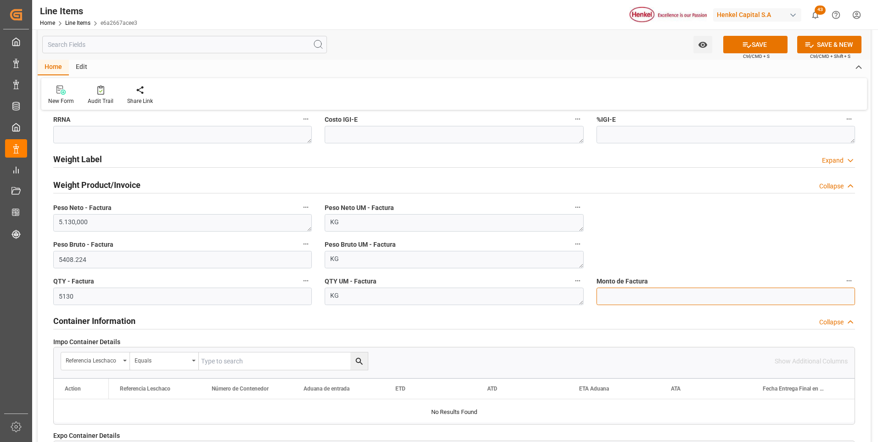
click at [620, 294] on input "text" at bounding box center [726, 295] width 259 height 17
type input "15639.39"
click at [752, 46] on button "SAVE" at bounding box center [755, 44] width 64 height 17
type textarea "TECHNOMELT 2628 BX17KG"
type textarea "AI"
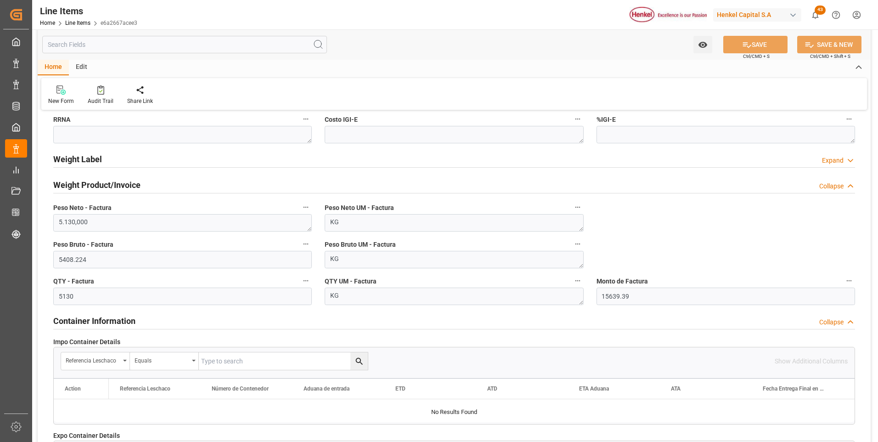
type input "31201600"
type textarea "4G"
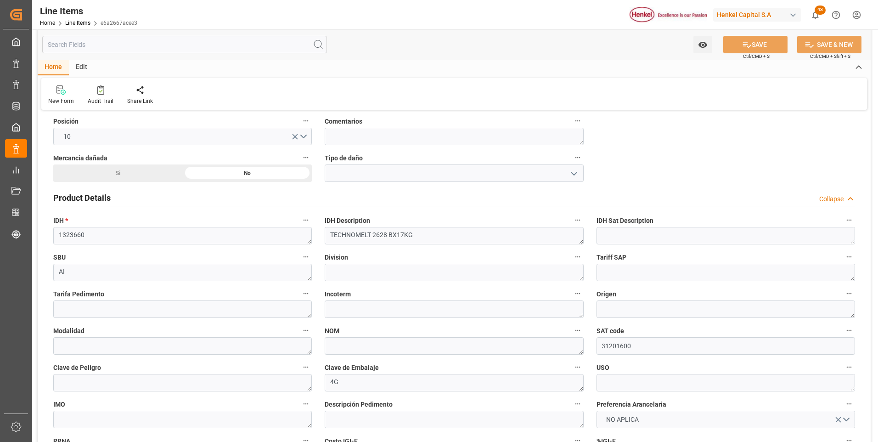
scroll to position [0, 0]
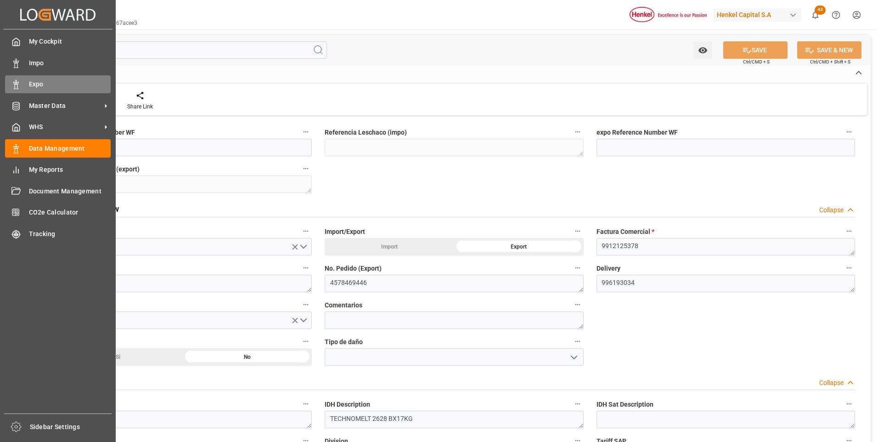
click at [26, 87] on div "Expo Expo" at bounding box center [58, 84] width 106 height 18
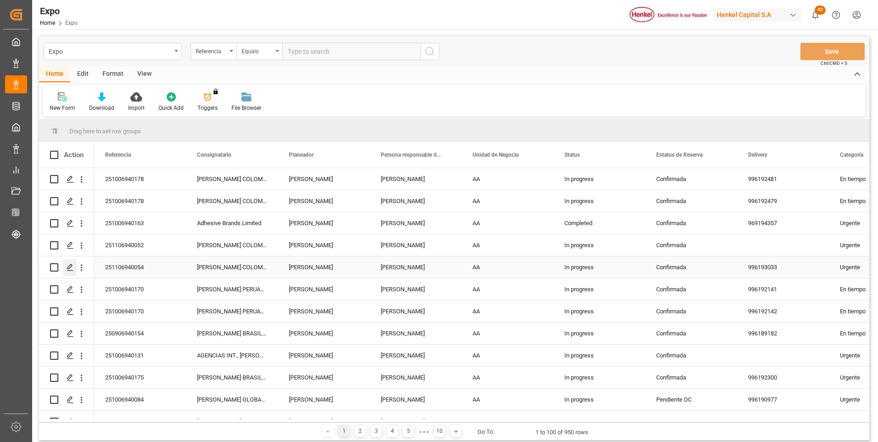
click at [71, 267] on polygon "Press SPACE to select this row." at bounding box center [70, 267] width 5 height 5
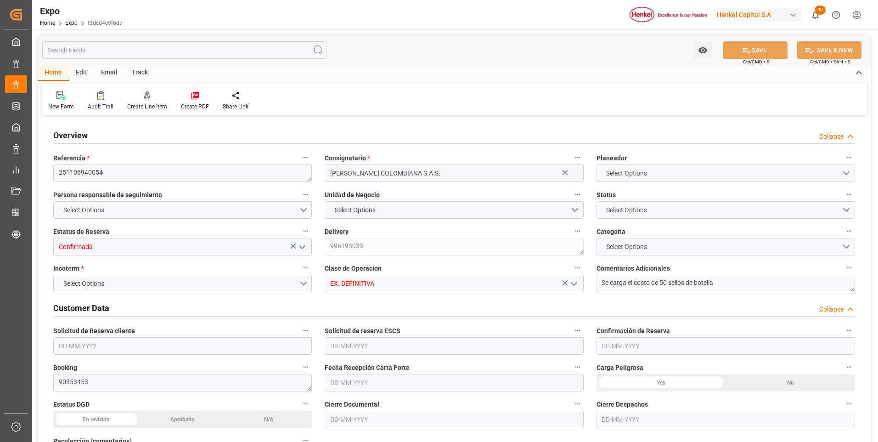
type textarea "251106940054"
type input "[PERSON_NAME] COLOMBIANA S.A.S."
type input "Confirmada"
type textarea "996193033"
type input "EX. DEFINITIVA"
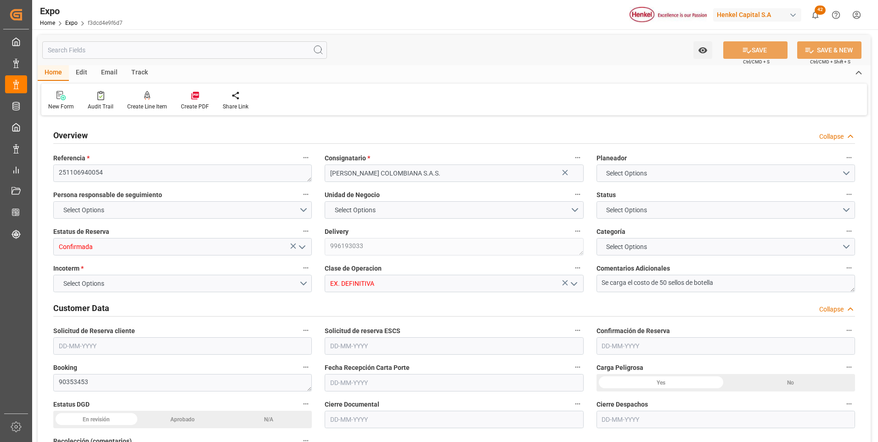
type textarea "Se carga el costo de 50 sellos de botella"
type textarea "90353453"
type textarea "UACU8482061"
type input "[PERSON_NAME]"
type input "ONE SPLENDOUR"
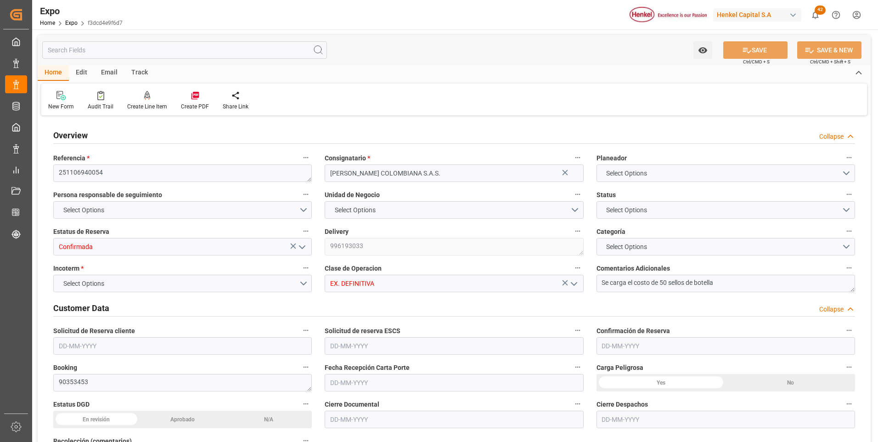
type input "ONE SPLENDOUR"
type textarea "2537E"
type input "Hapag [PERSON_NAME]"
type input "HLCU"
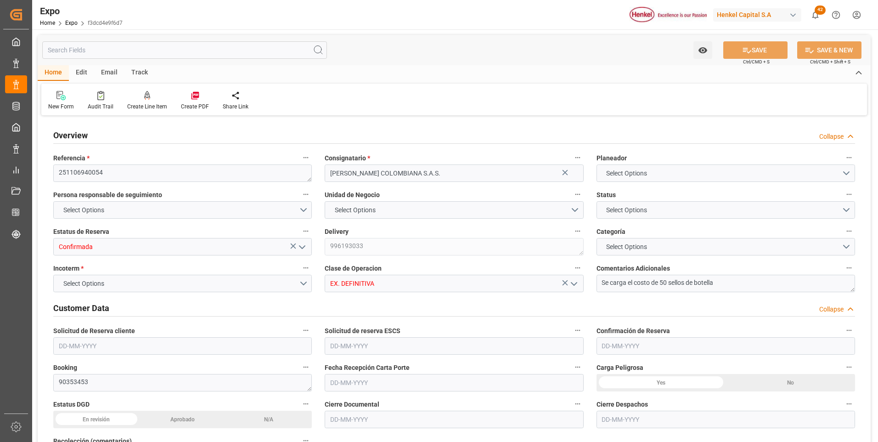
type input "Manzanillo"
type input "[PERSON_NAME]"
type input "AUTOTRANSPORTE NACIONAL DE CARGA TNC, SA DE CV"
type textarea "[PERSON_NAME]"
type textarea "06FA7X"
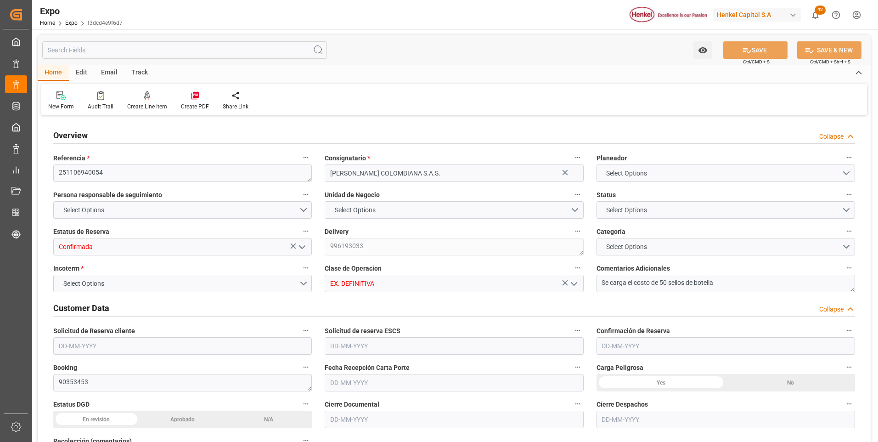
type textarea "TN 128"
type textarea "Logward System"
type input "VESSEL"
type input "TRUCK"
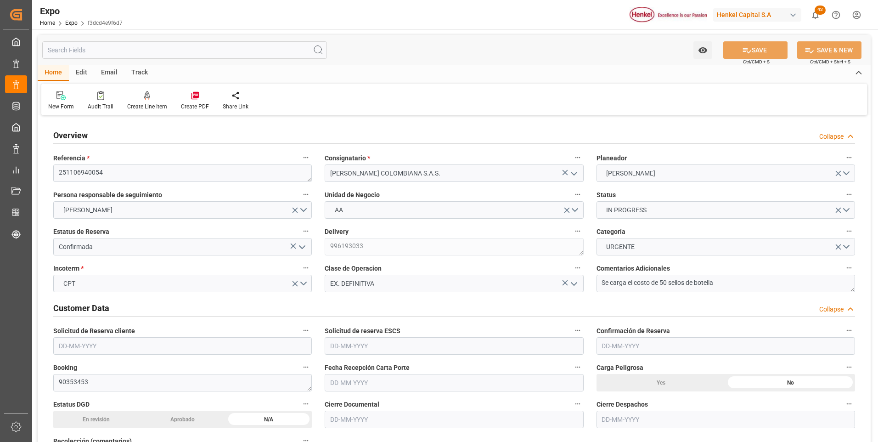
type input "9975648"
type input "MXZLO"
type input "COBUN"
type input "[DATE]"
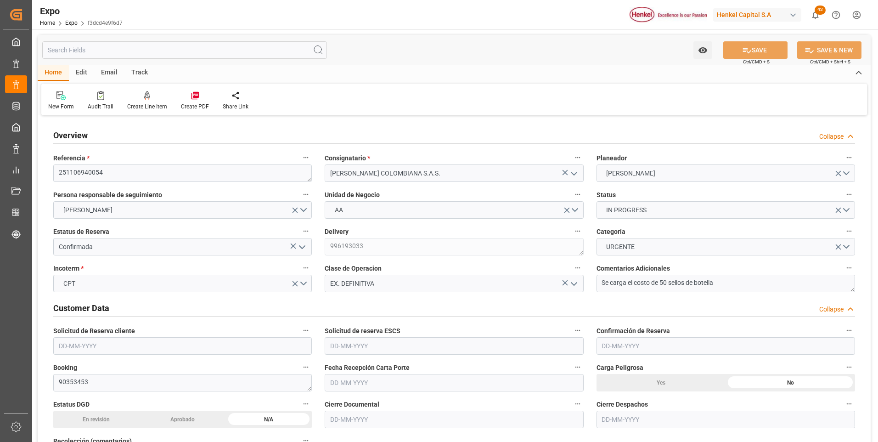
type input "[DATE]"
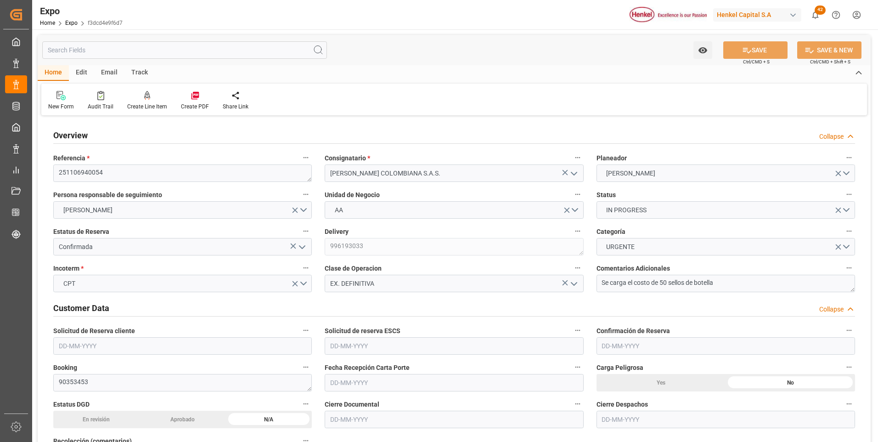
type input "[DATE]"
type input "[DATE] 00:00"
type input "[DATE]"
type input "[DATE] 00:00"
type input "[DATE] 02:00"
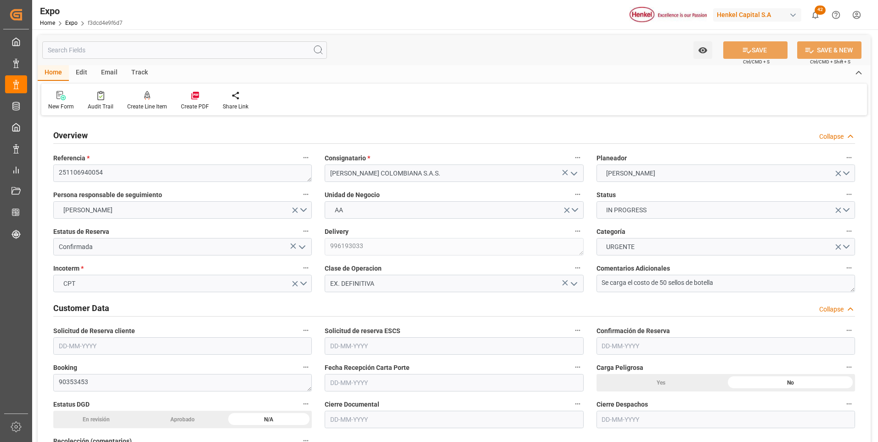
type input "[DATE] 00:00"
type input "[DATE] 20:00"
type input "[DATE] 00:00"
type input "[DATE] 12:30"
type input "[DATE] 02:00"
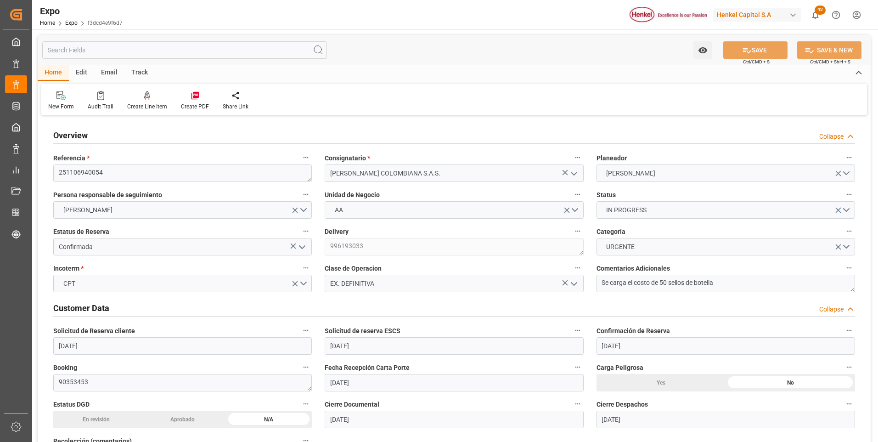
type input "[DATE] 20:00"
type input "[DATE] 07:02"
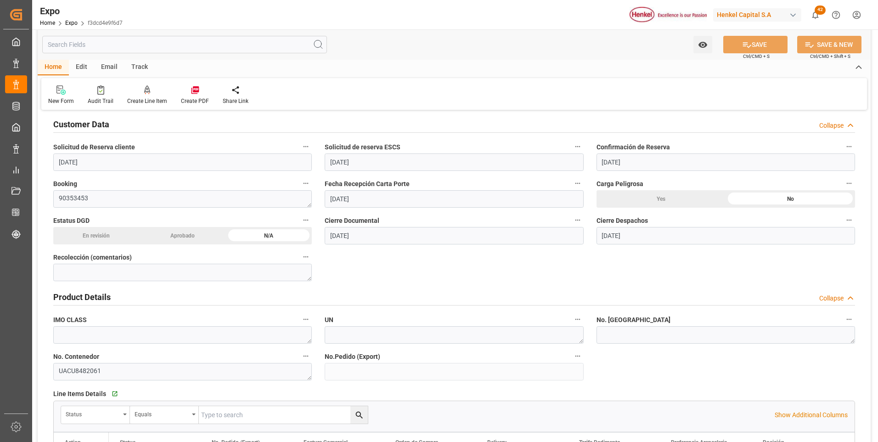
scroll to position [230, 0]
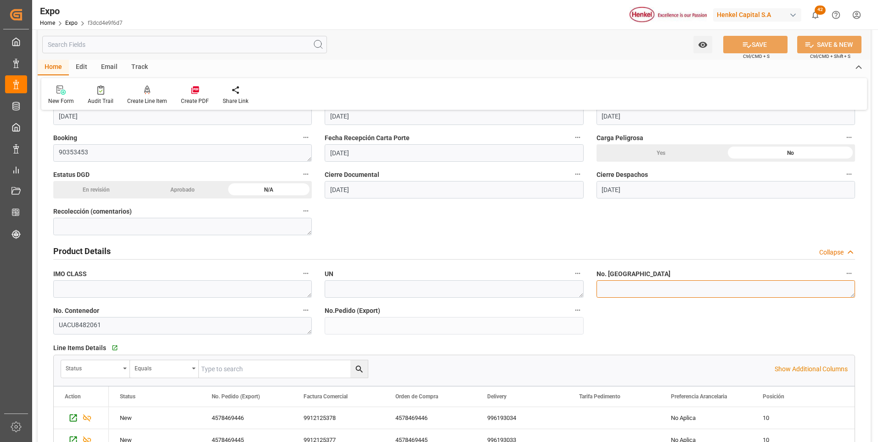
click at [612, 289] on textarea at bounding box center [726, 288] width 259 height 17
paste textarea "3721537"
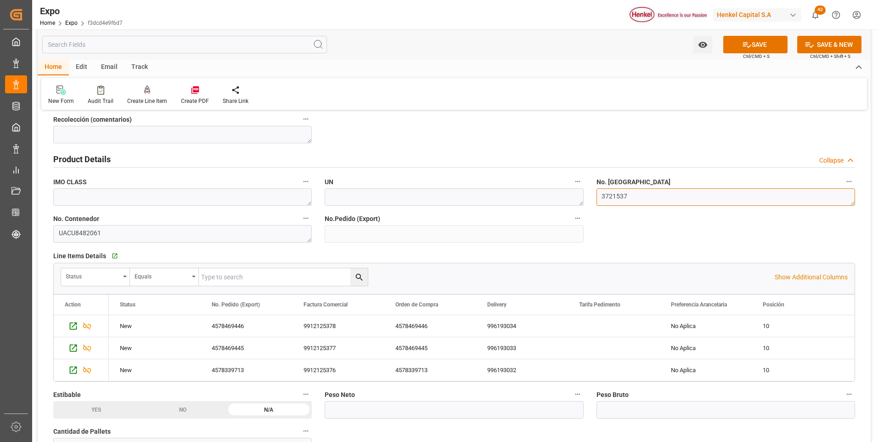
scroll to position [413, 0]
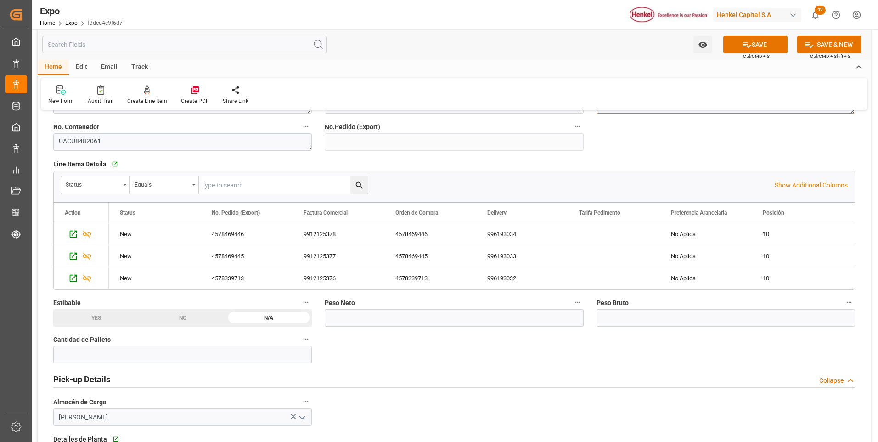
type textarea "3721537"
click at [480, 322] on input "text" at bounding box center [454, 317] width 259 height 17
type input "16265"
click at [623, 316] on input "text" at bounding box center [726, 317] width 259 height 17
type input "17140.96"
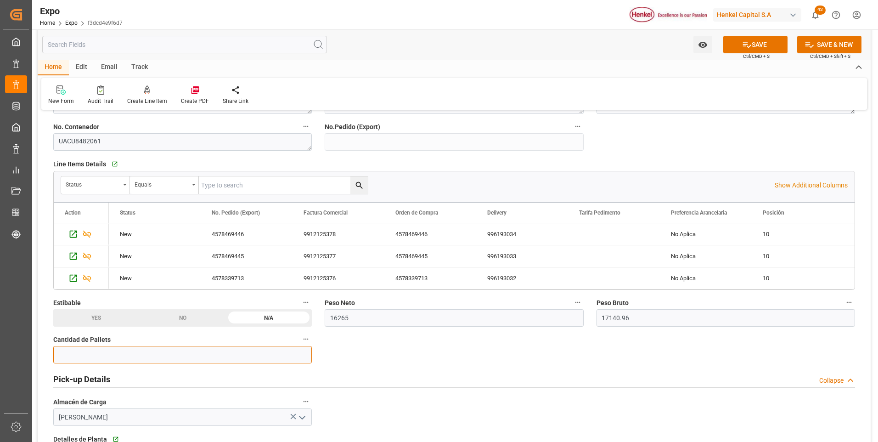
click at [270, 353] on input "text" at bounding box center [182, 354] width 259 height 17
type input "29"
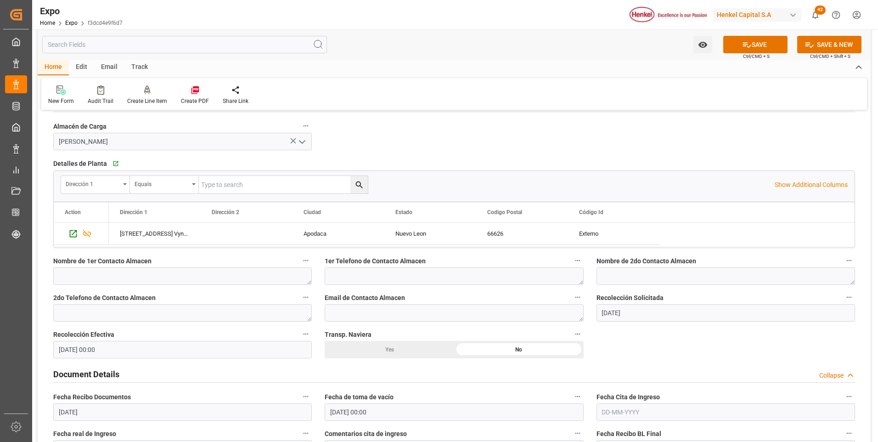
scroll to position [781, 0]
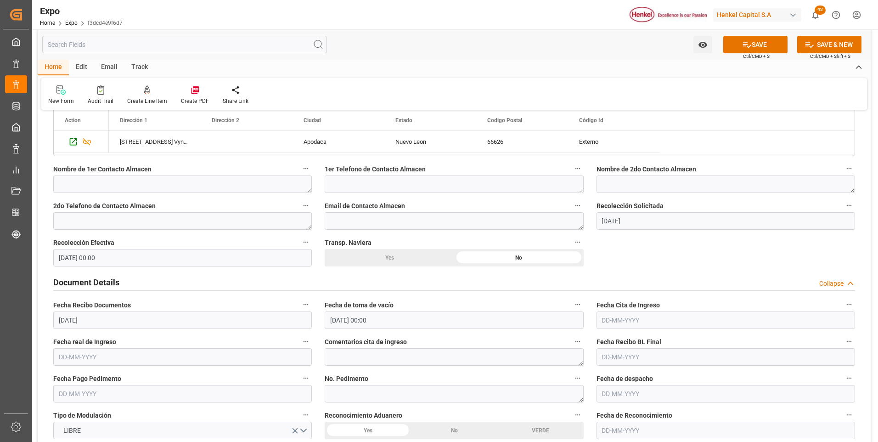
click at [87, 318] on input "[DATE]" at bounding box center [182, 319] width 259 height 17
click at [87, 257] on div "14" at bounding box center [83, 256] width 11 height 11
type input "14-10-2025"
click at [637, 320] on input "text" at bounding box center [726, 319] width 259 height 17
click at [648, 253] on div "15" at bounding box center [644, 256] width 11 height 11
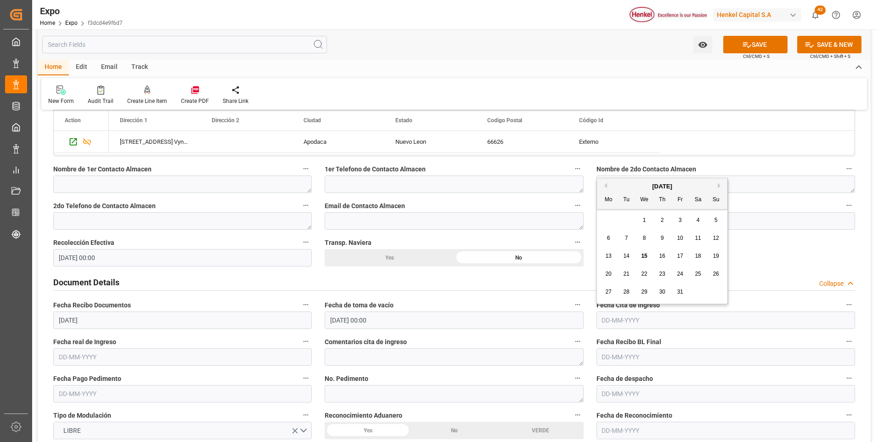
type input "[DATE]"
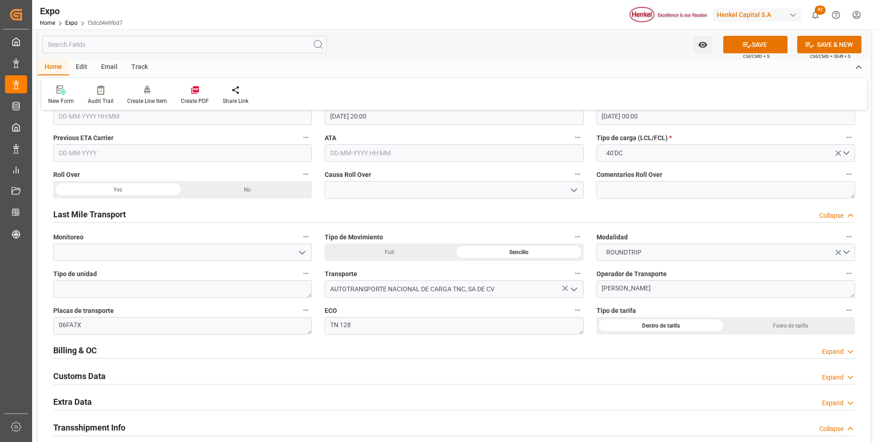
scroll to position [1470, 0]
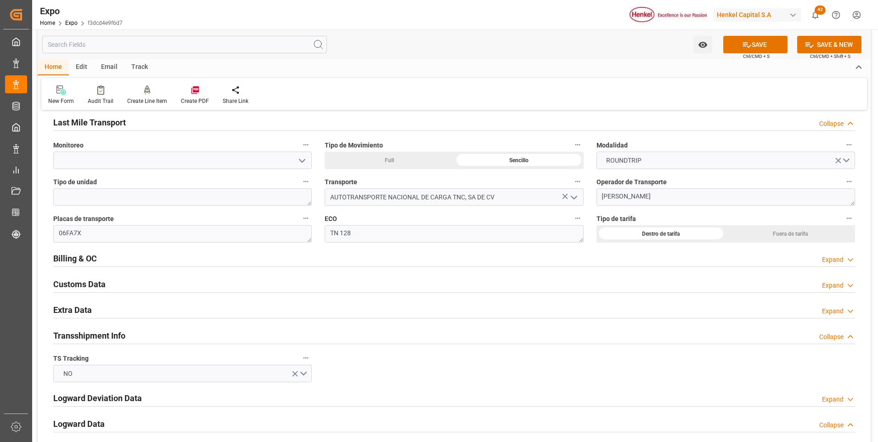
click at [825, 310] on div "Expand" at bounding box center [833, 311] width 22 height 10
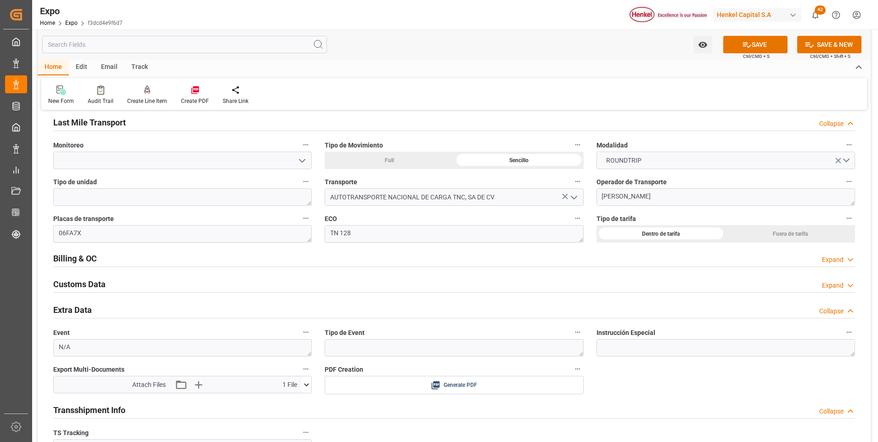
scroll to position [1607, 0]
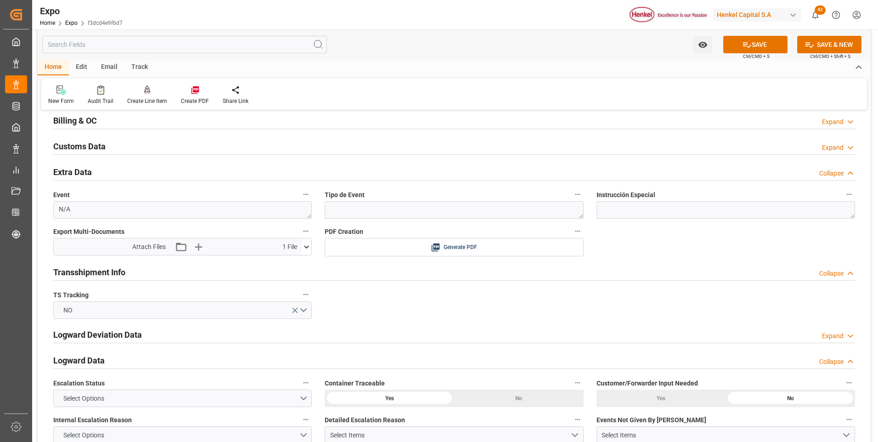
click at [306, 246] on icon at bounding box center [307, 247] width 10 height 10
click at [197, 248] on icon "button" at bounding box center [198, 246] width 15 height 15
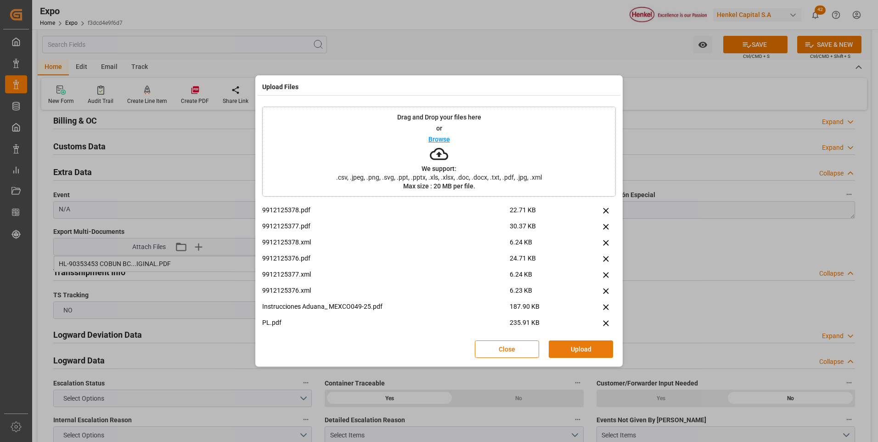
click at [572, 347] on button "Upload" at bounding box center [581, 348] width 64 height 17
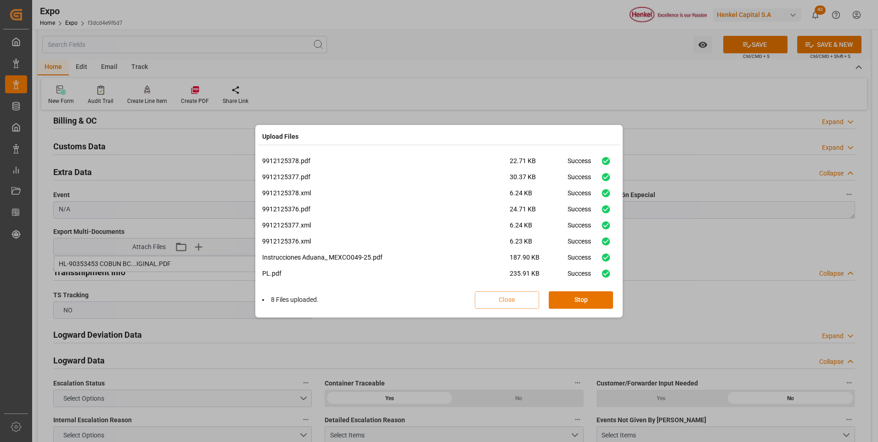
scroll to position [23, 0]
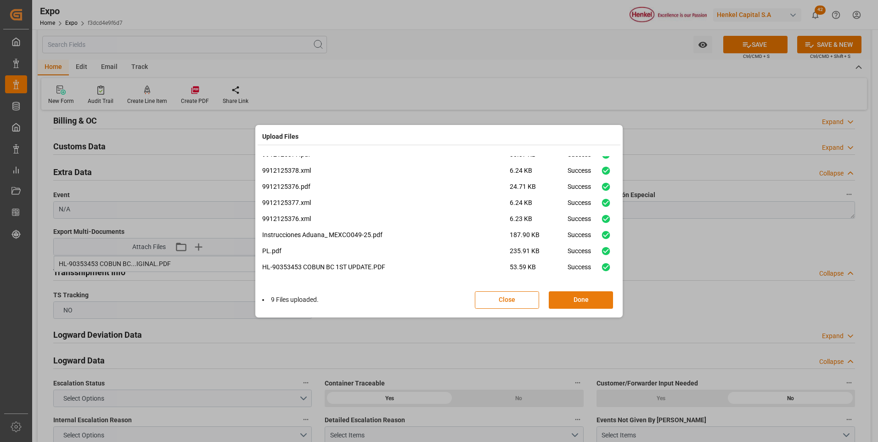
click at [569, 296] on button "Done" at bounding box center [581, 299] width 64 height 17
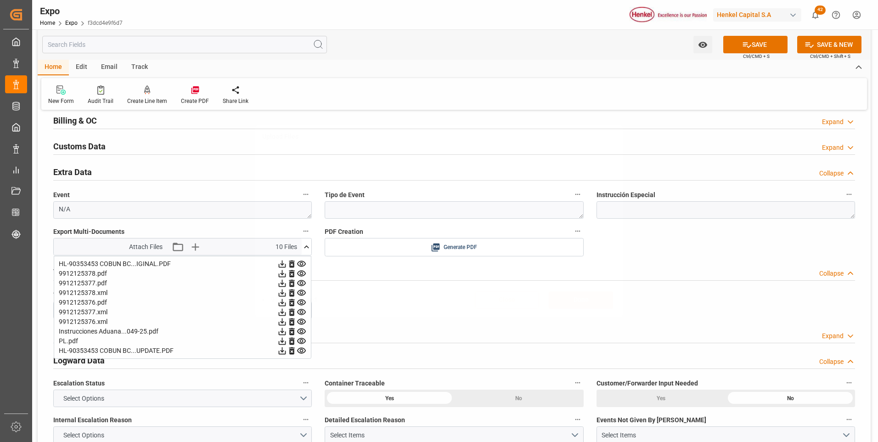
scroll to position [0, 0]
click at [751, 43] on button "SAVE" at bounding box center [755, 44] width 64 height 17
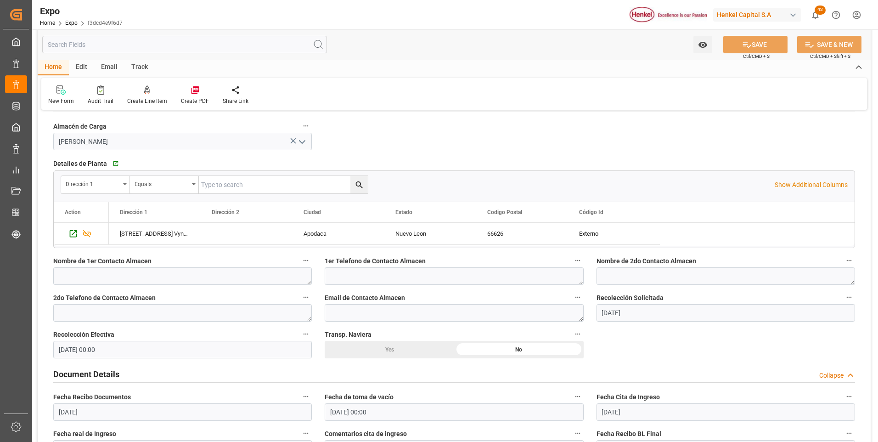
scroll to position [551, 0]
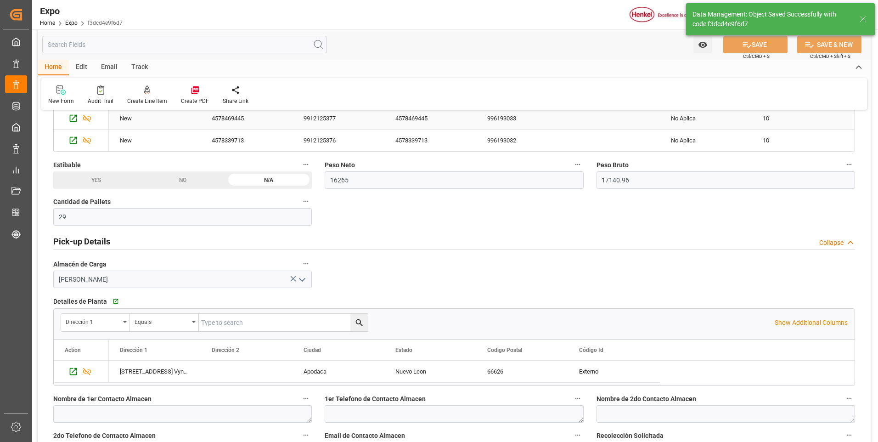
type textarea "[PERSON_NAME]"
type input "15-10-2025 15:56"
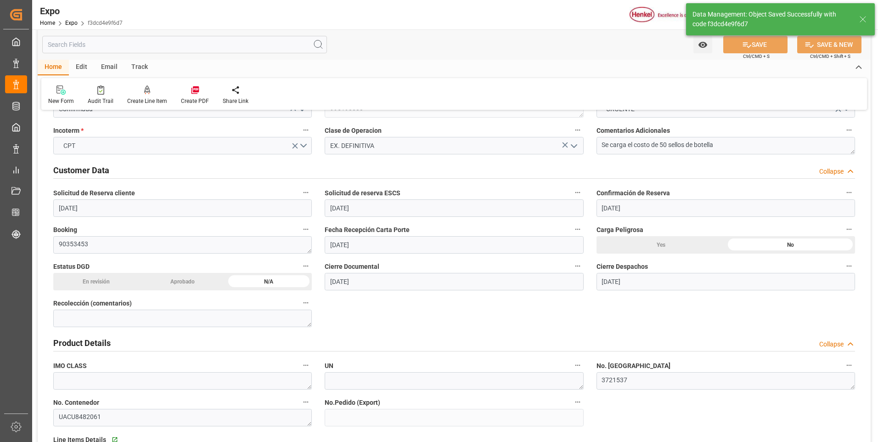
scroll to position [0, 0]
